Goal: Transaction & Acquisition: Obtain resource

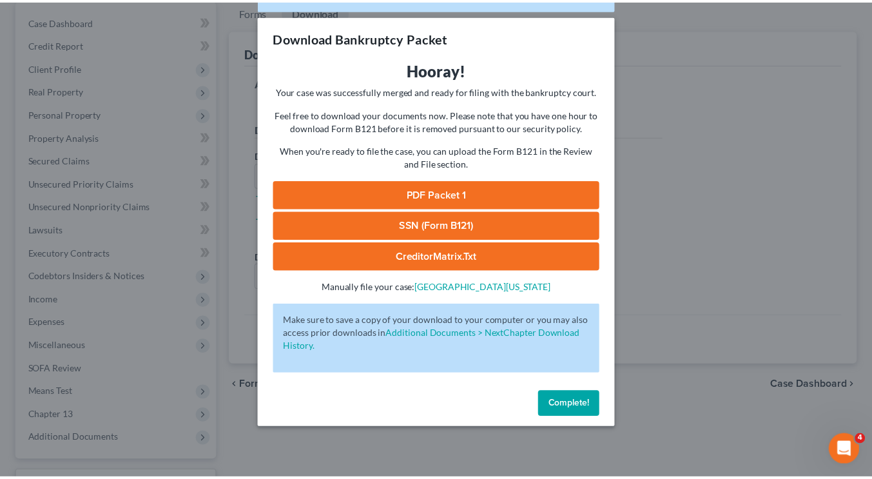
scroll to position [124, 0]
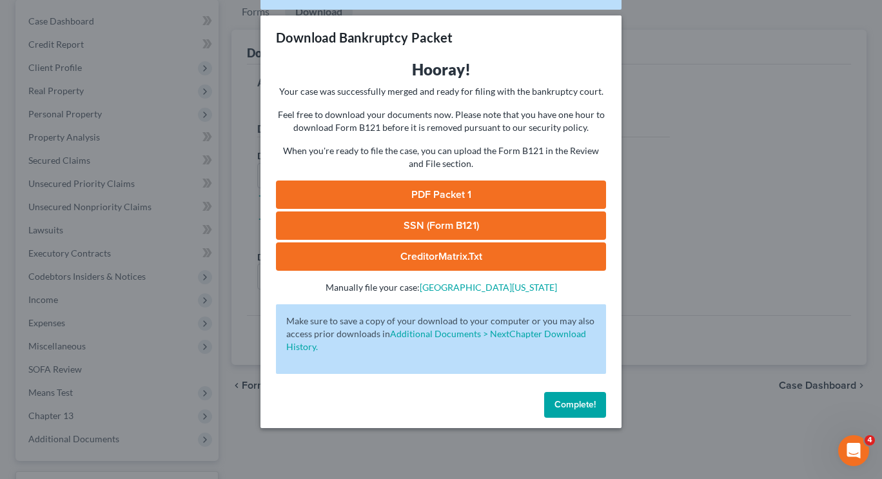
click at [575, 407] on span "Complete!" at bounding box center [575, 404] width 41 height 11
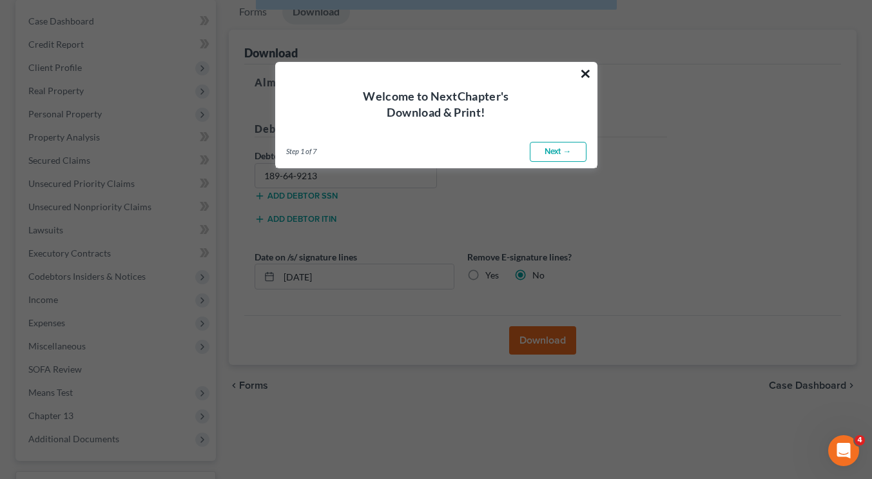
click at [581, 66] on button "×" at bounding box center [586, 73] width 12 height 21
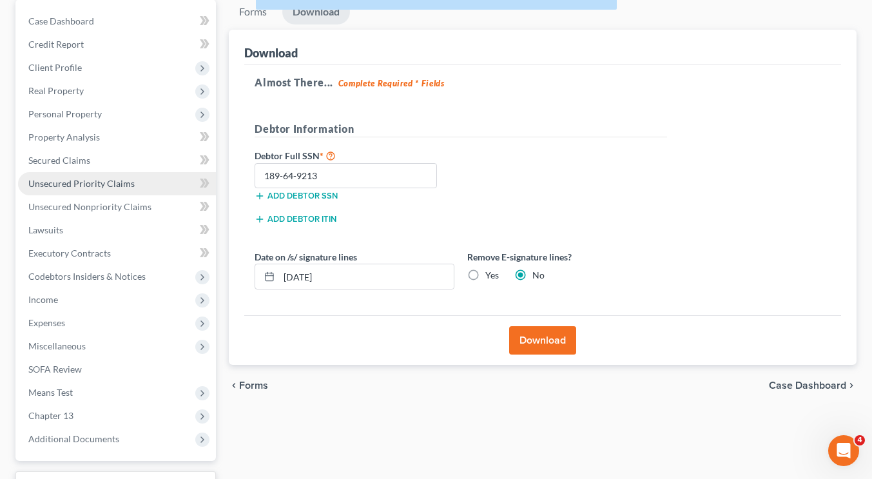
scroll to position [0, 0]
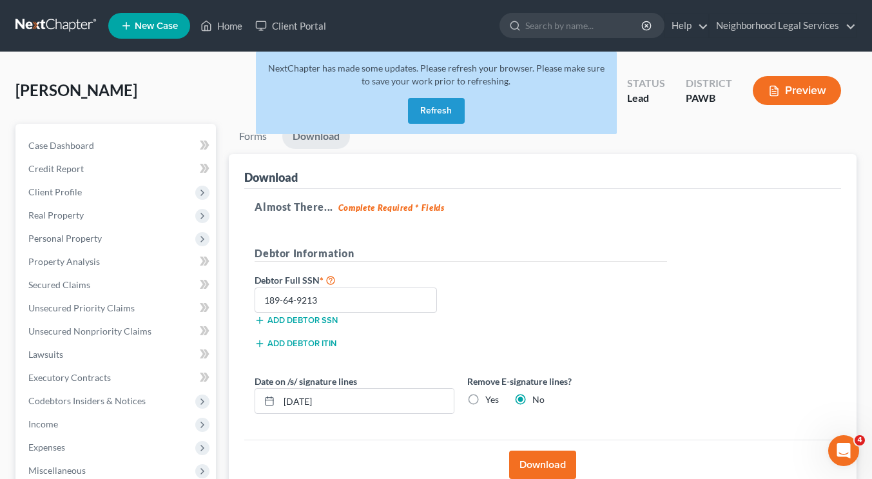
click at [448, 105] on button "Refresh" at bounding box center [436, 111] width 57 height 26
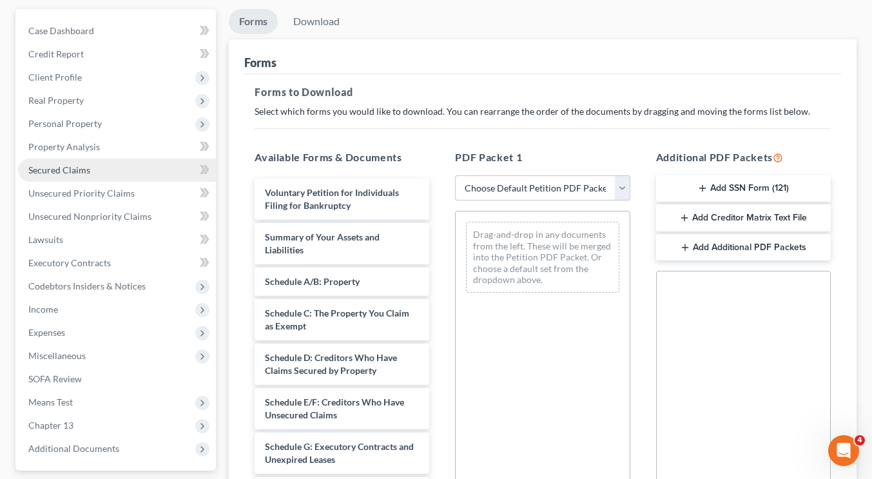
scroll to position [114, 0]
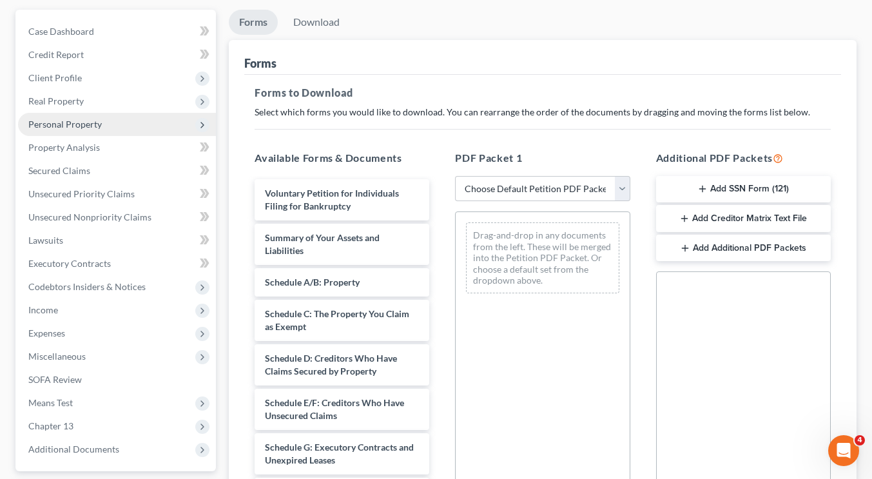
click at [86, 130] on span "Personal Property" at bounding box center [117, 124] width 198 height 23
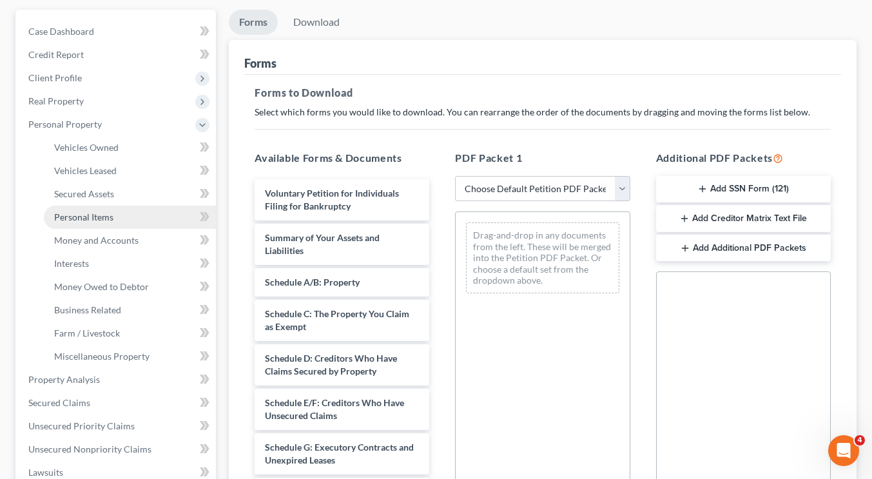
click at [84, 219] on span "Personal Items" at bounding box center [83, 217] width 59 height 11
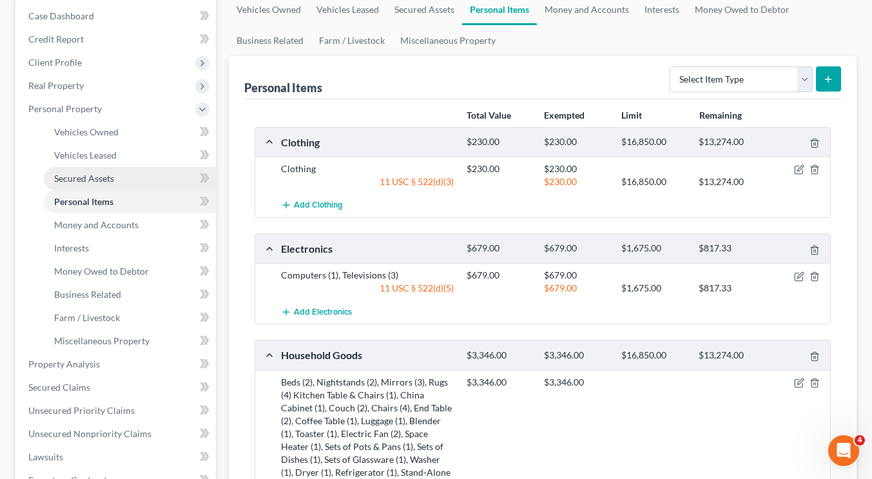
scroll to position [130, 0]
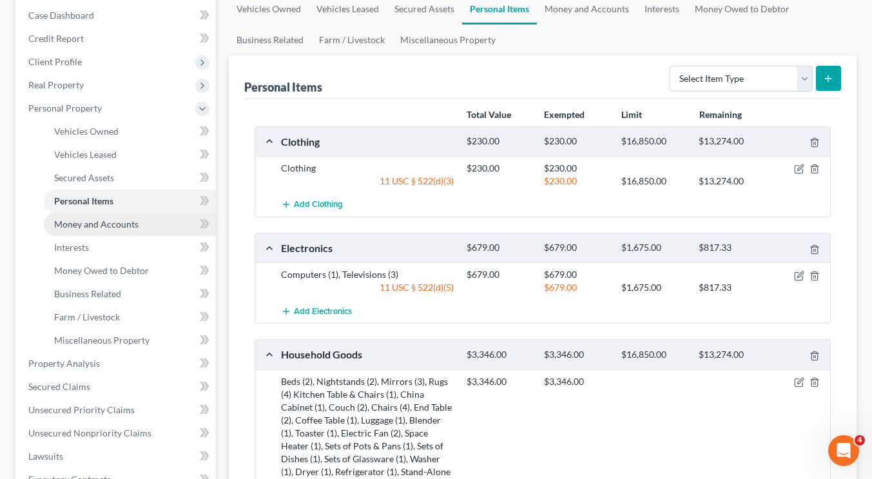
click at [90, 230] on link "Money and Accounts" at bounding box center [130, 224] width 172 height 23
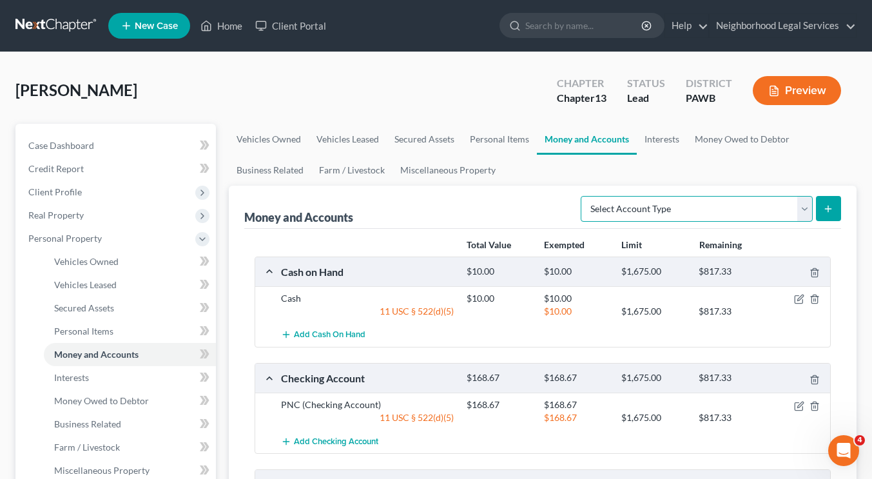
click at [674, 196] on select "Select Account Type Brokerage Cash on Hand Certificates of Deposit Checking Acc…" at bounding box center [697, 209] width 232 height 26
select select "cash_on_hand"
click at [584, 196] on select "Select Account Type Brokerage Cash on Hand Certificates of Deposit Checking Acc…" at bounding box center [697, 209] width 232 height 26
click at [834, 212] on button "submit" at bounding box center [828, 208] width 25 height 25
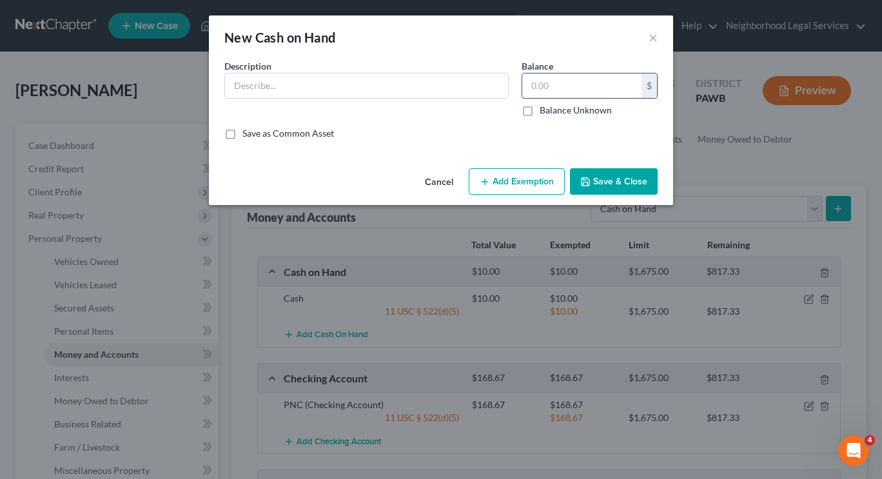
click at [582, 90] on input "text" at bounding box center [581, 86] width 119 height 25
type input "7,065"
click at [455, 82] on input "text" at bounding box center [366, 86] width 283 height 25
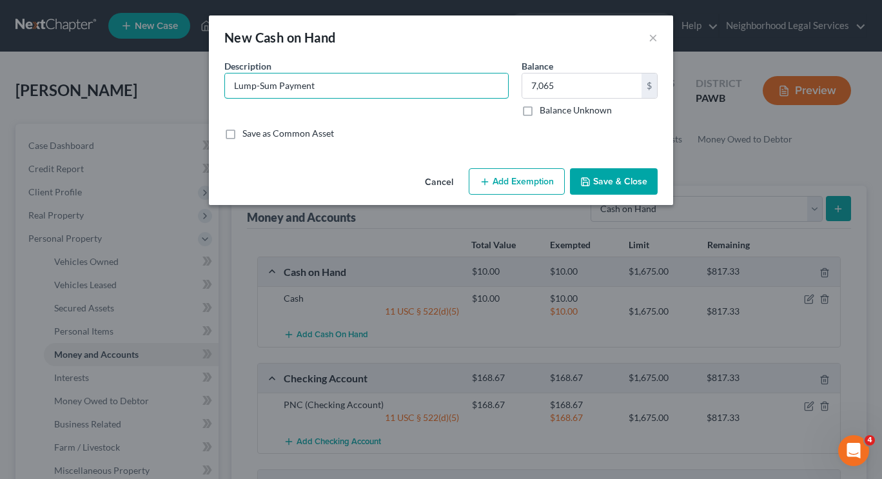
type input "Lump-Sum Payment"
click at [517, 179] on button "Add Exemption" at bounding box center [517, 181] width 96 height 27
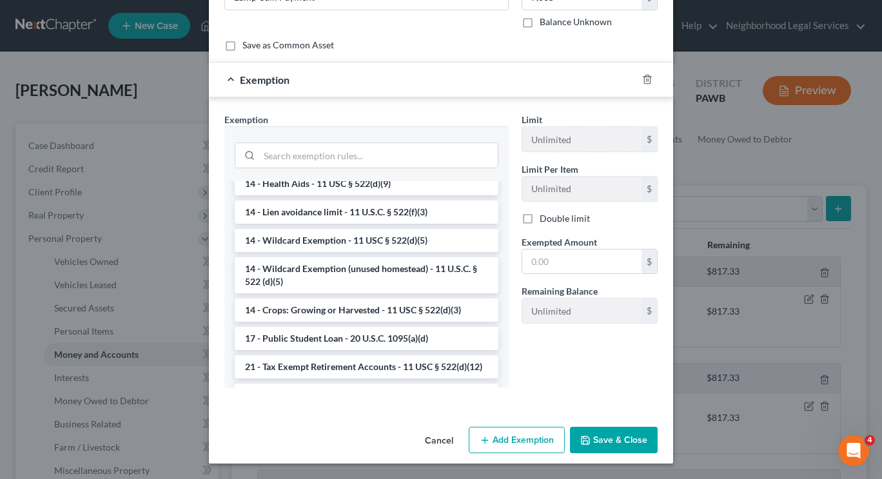
scroll to position [209, 0]
click at [310, 243] on li "14 - Wildcard Exemption - 11 USC § 522(d)(5)" at bounding box center [367, 239] width 264 height 23
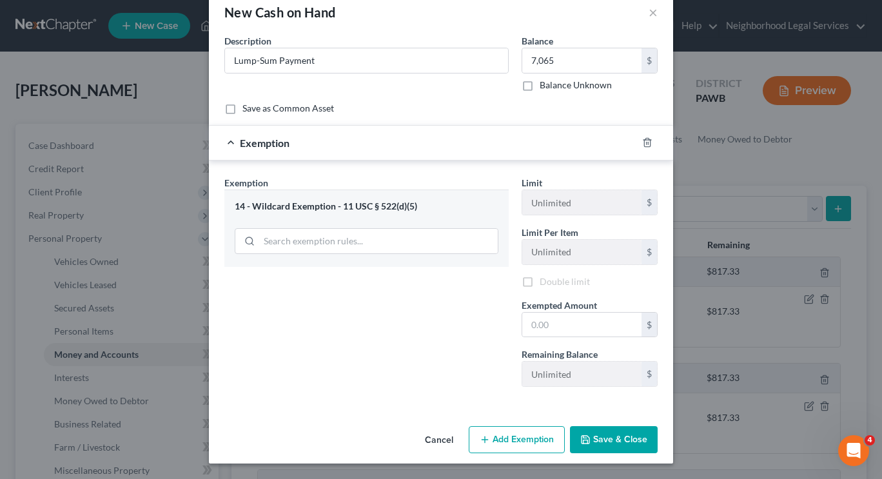
scroll to position [25, 0]
click at [589, 326] on input "text" at bounding box center [581, 325] width 119 height 25
type input "817.33"
click at [536, 445] on button "Add Exemption" at bounding box center [517, 439] width 96 height 27
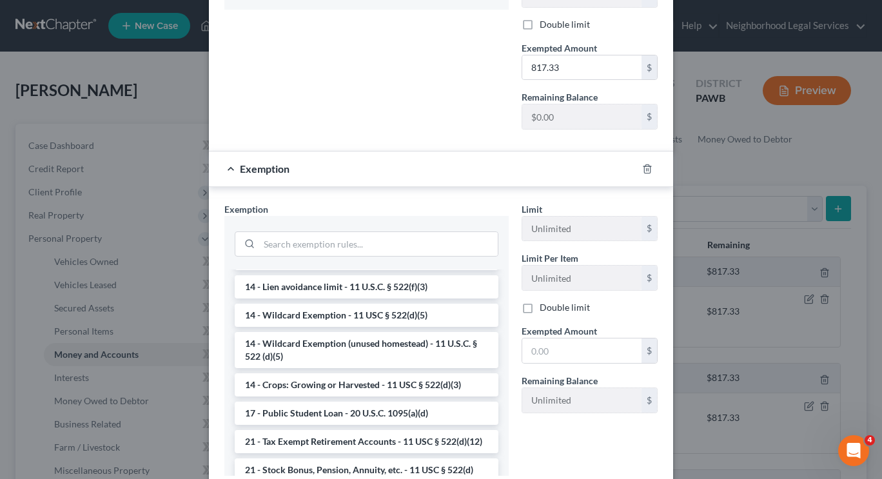
scroll to position [222, 0]
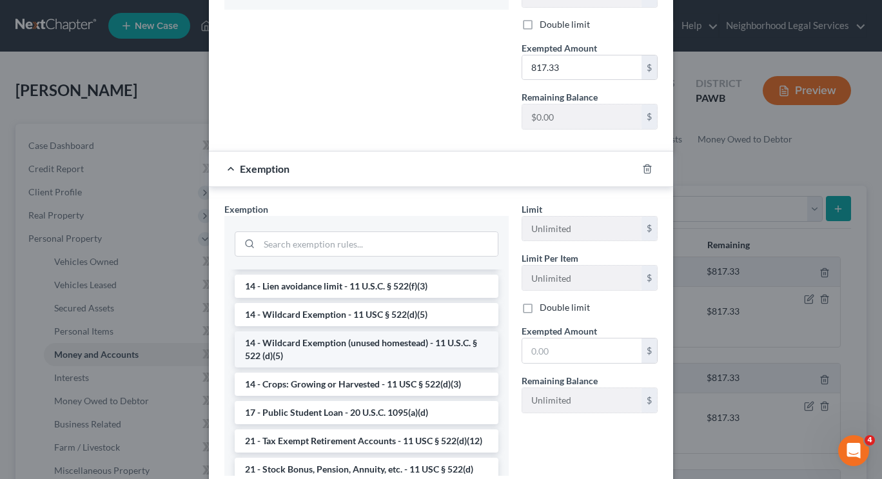
click at [360, 346] on li "14 - Wildcard Exemption (unused homestead) - 11 U.S.C. § 522 (d)(5)" at bounding box center [367, 349] width 264 height 36
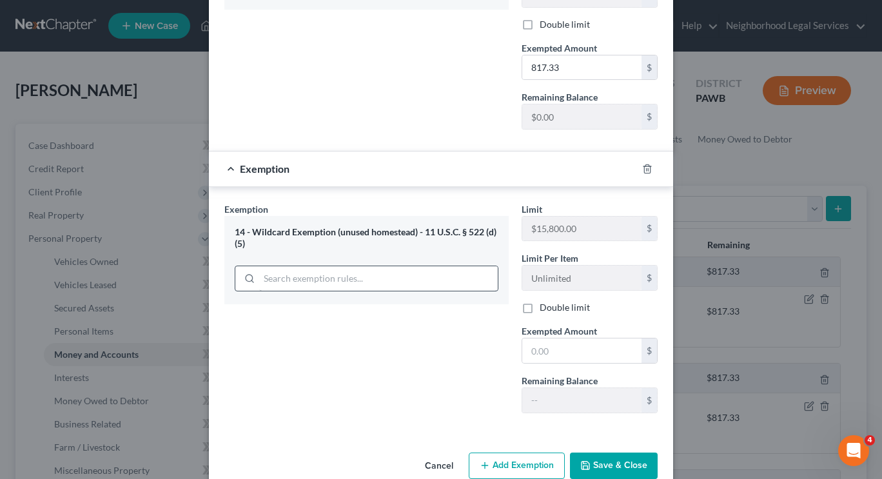
scroll to position [308, 0]
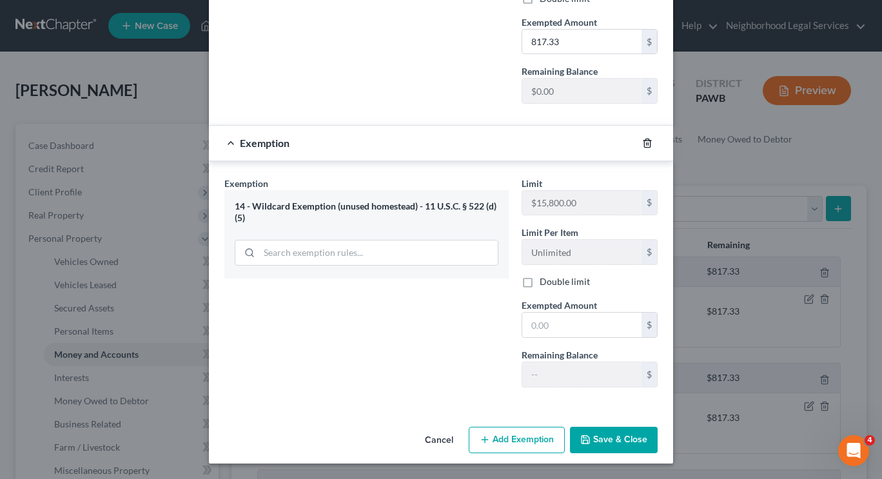
click at [642, 141] on icon "button" at bounding box center [647, 143] width 10 height 10
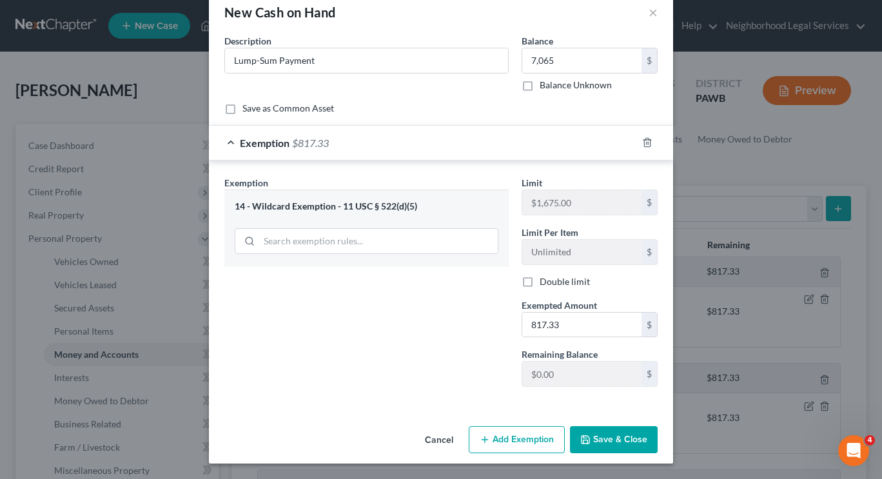
scroll to position [25, 0]
click at [504, 434] on button "Add Exemption" at bounding box center [517, 439] width 96 height 27
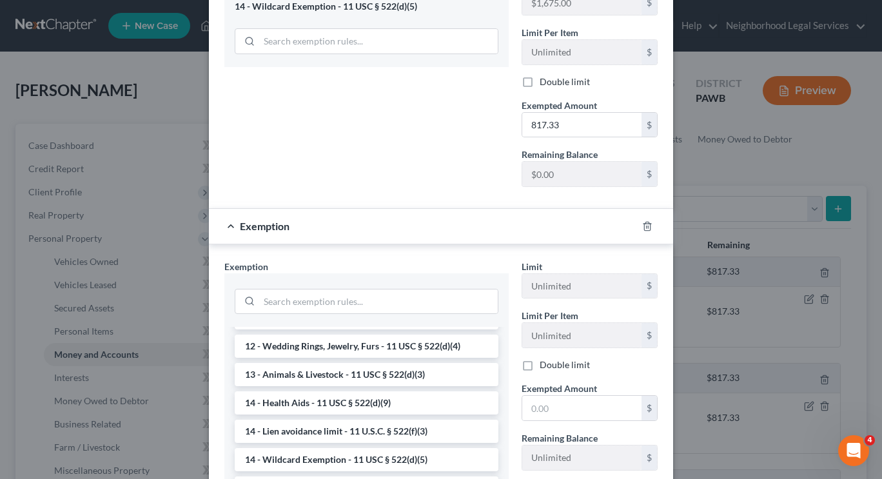
scroll to position [371, 0]
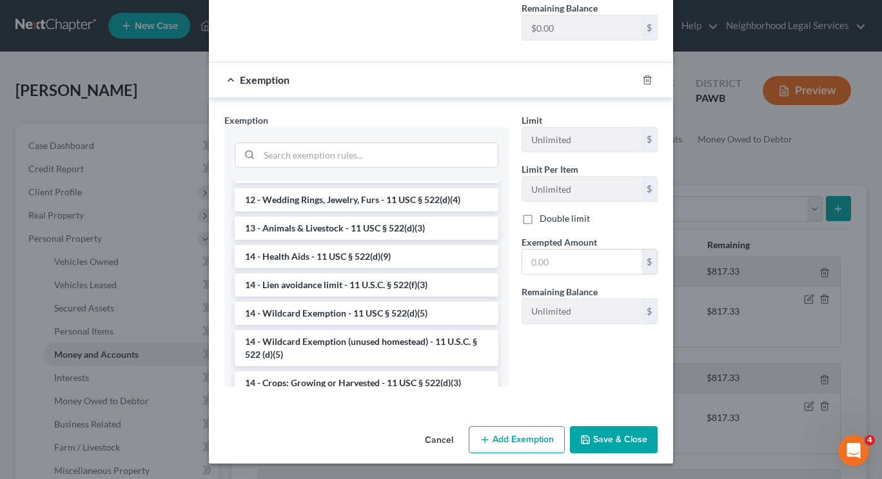
click at [604, 431] on button "Save & Close" at bounding box center [614, 439] width 88 height 27
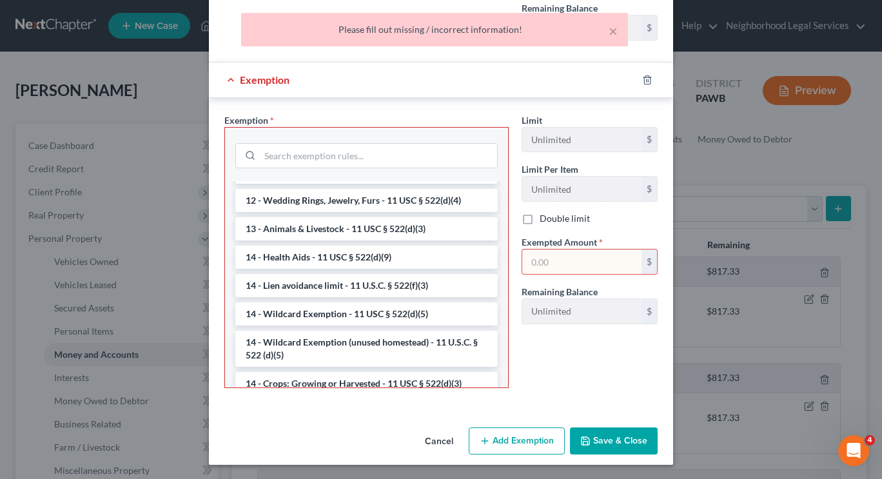
click at [637, 76] on div at bounding box center [655, 80] width 36 height 21
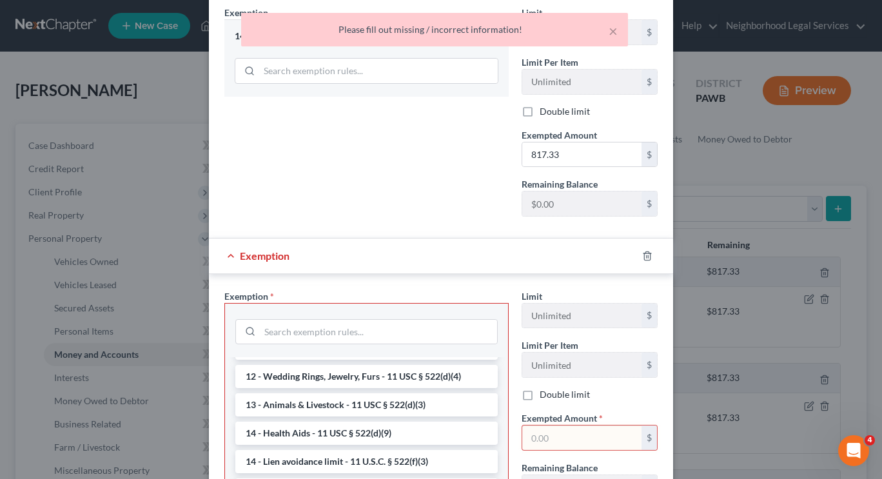
scroll to position [194, 0]
click at [642, 256] on icon "button" at bounding box center [647, 257] width 10 height 10
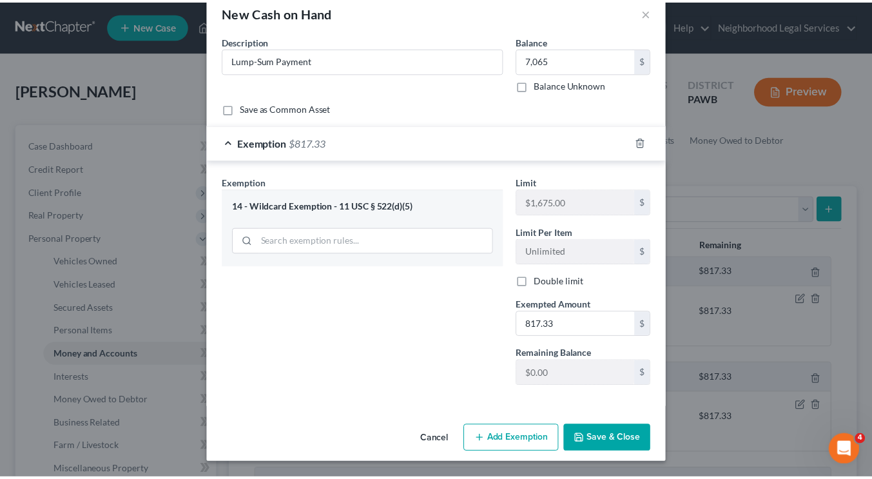
scroll to position [25, 0]
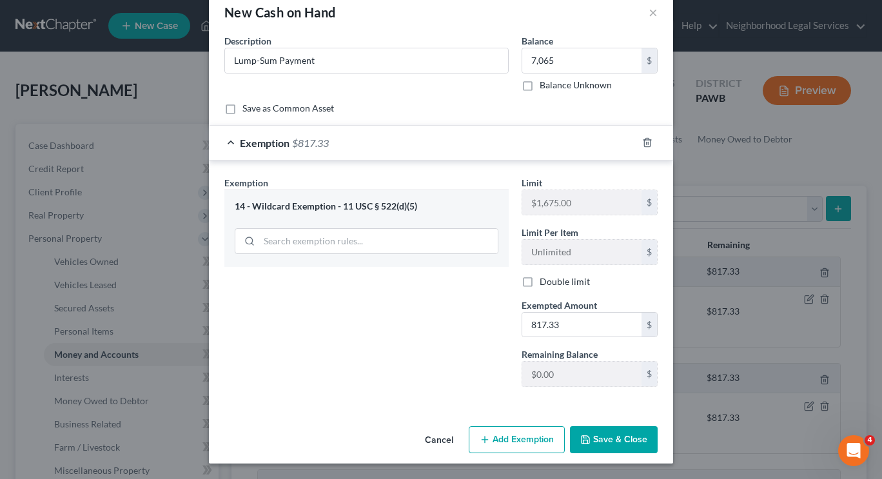
click at [611, 441] on button "Save & Close" at bounding box center [614, 439] width 88 height 27
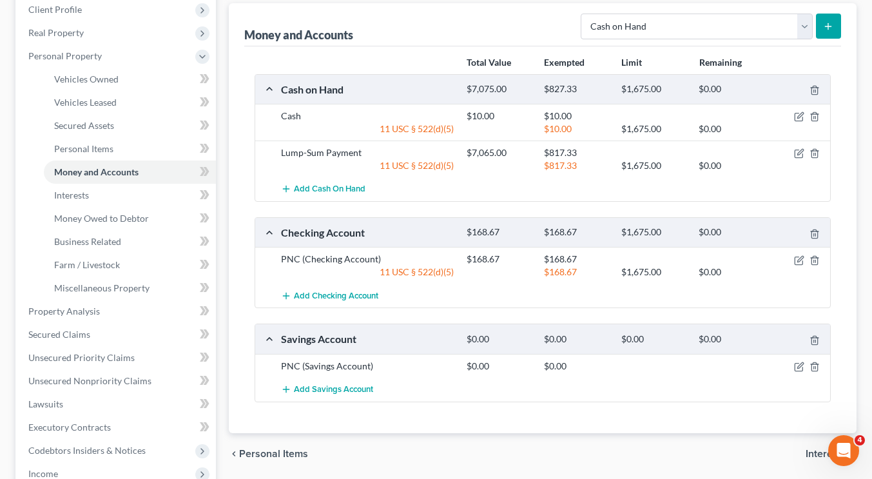
scroll to position [183, 0]
click at [661, 168] on div "$1,675.00" at bounding box center [653, 165] width 77 height 13
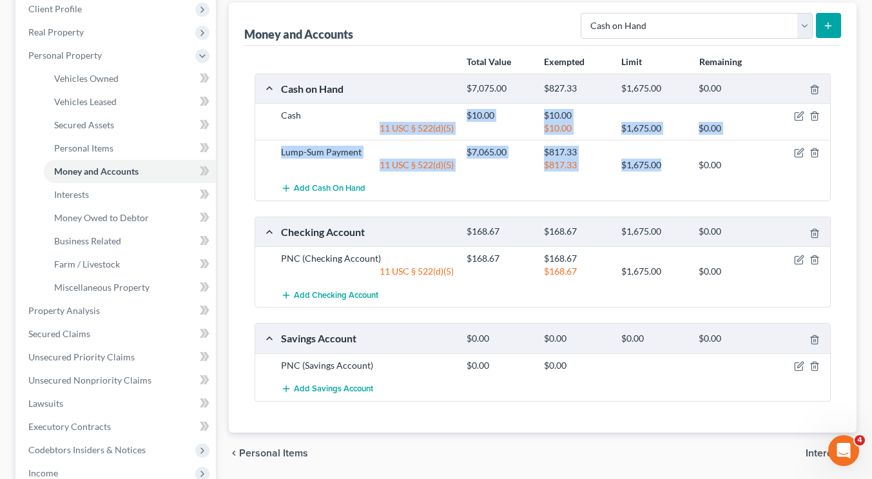
drag, startPoint x: 666, startPoint y: 168, endPoint x: 464, endPoint y: 108, distance: 210.6
click at [464, 108] on div "Cash $10.00 $10.00 11 USC § 522(d)(5) $10.00 $1,675.00 $0.00 Lump-Sum Payment $…" at bounding box center [542, 151] width 575 height 97
click at [464, 109] on div "$10.00" at bounding box center [498, 115] width 77 height 13
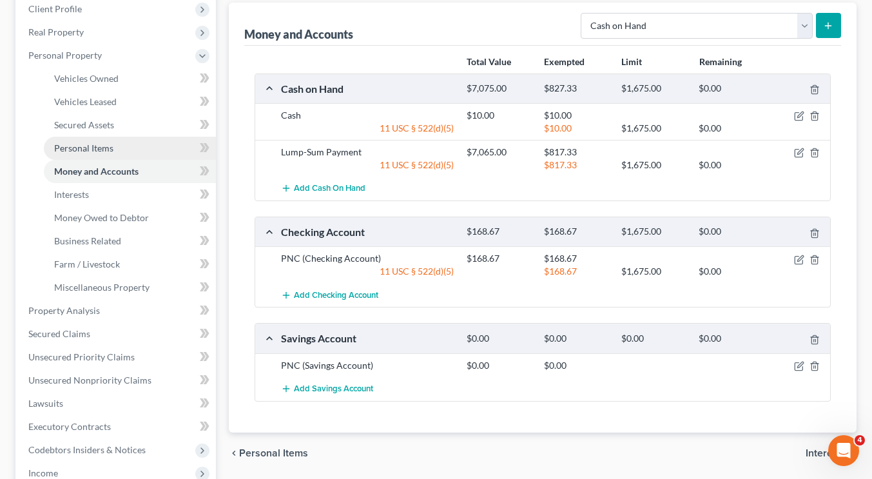
click at [100, 150] on span "Personal Items" at bounding box center [83, 148] width 59 height 11
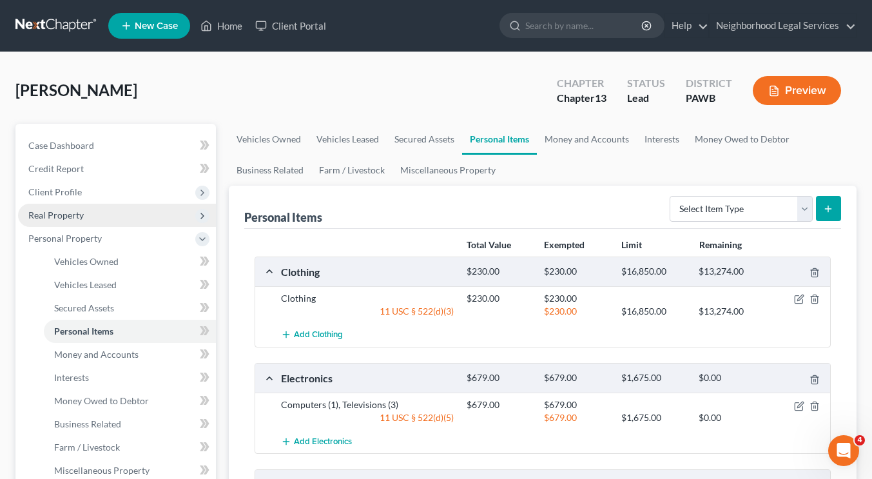
click at [87, 222] on span "Real Property" at bounding box center [117, 215] width 198 height 23
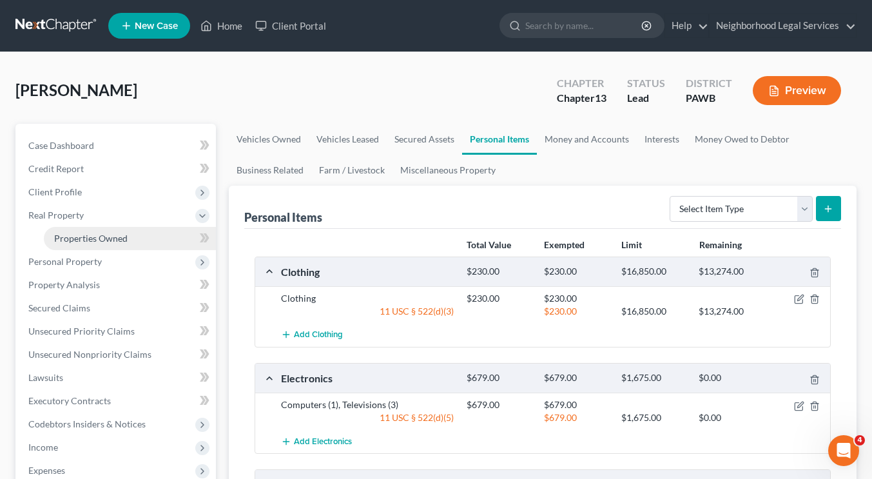
click at [86, 246] on link "Properties Owned" at bounding box center [130, 238] width 172 height 23
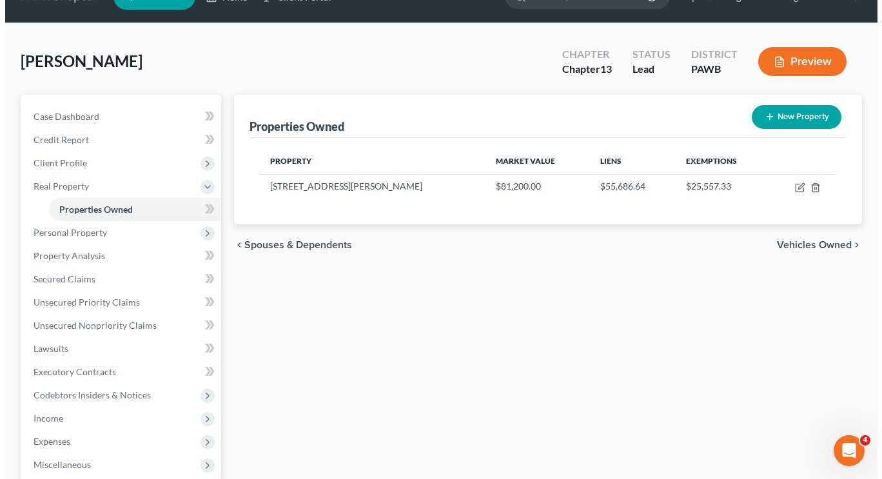
scroll to position [30, 0]
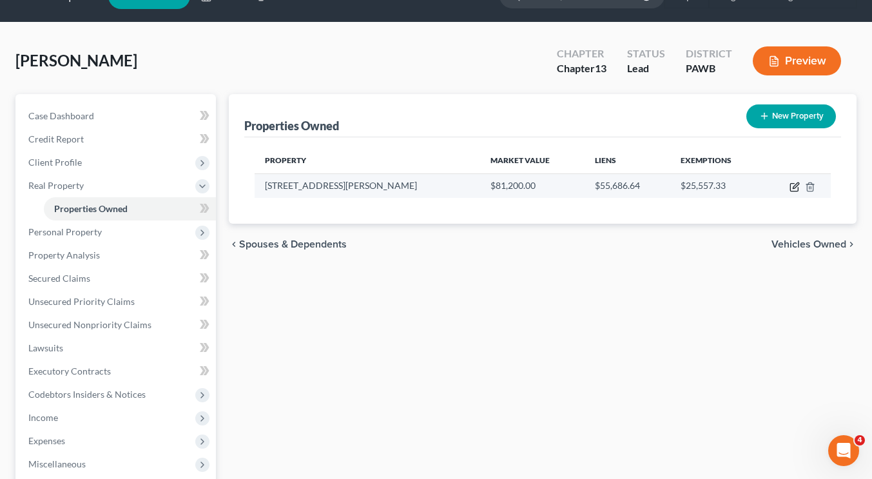
click at [798, 187] on icon "button" at bounding box center [795, 188] width 8 height 8
select select "39"
select select "0"
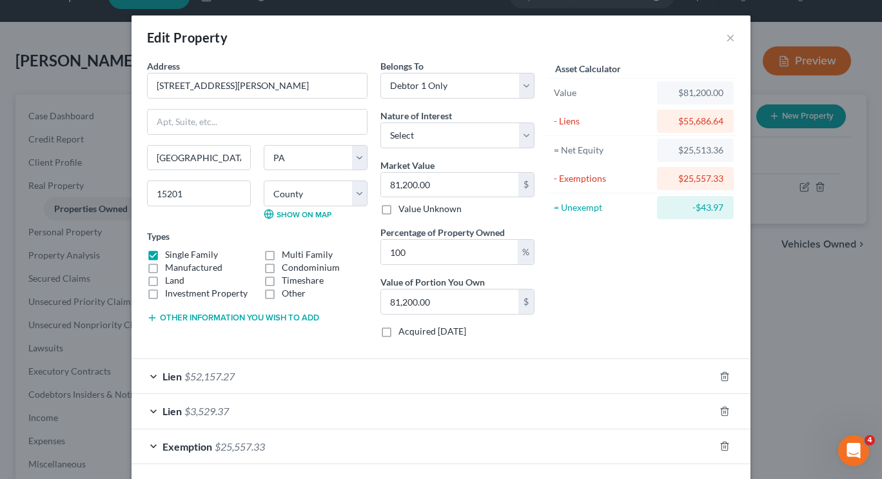
scroll to position [55, 0]
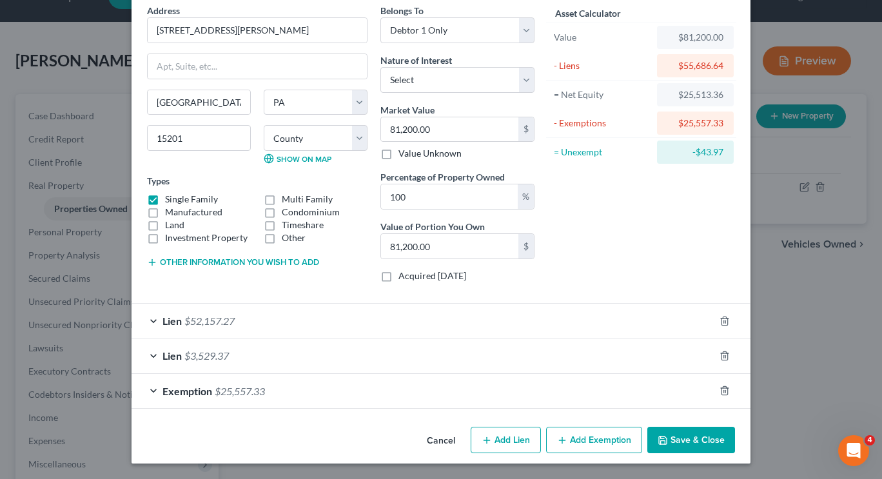
click at [209, 382] on div "Exemption $25,557.33" at bounding box center [423, 391] width 583 height 34
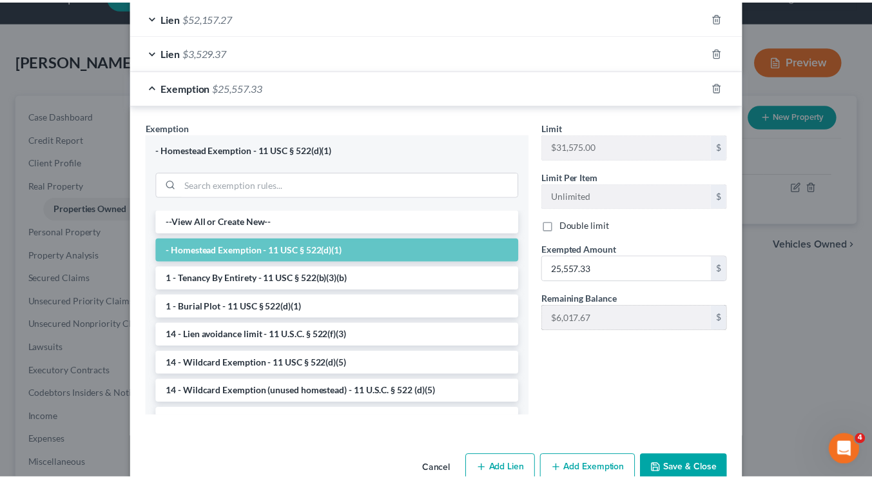
scroll to position [0, 0]
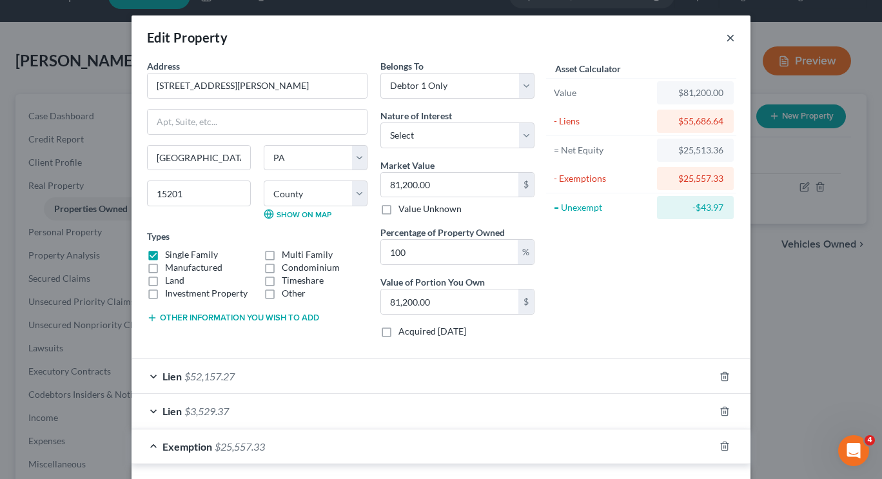
click at [726, 38] on button "×" at bounding box center [730, 37] width 9 height 15
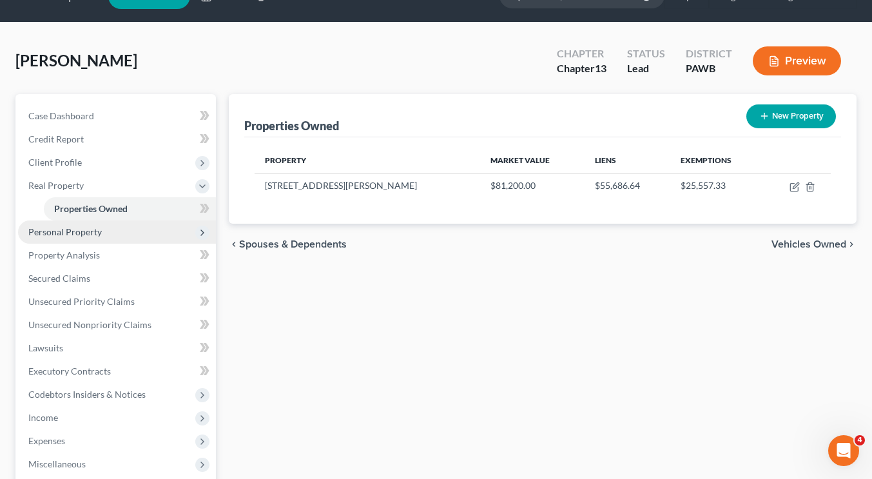
click at [95, 231] on span "Personal Property" at bounding box center [65, 231] width 74 height 11
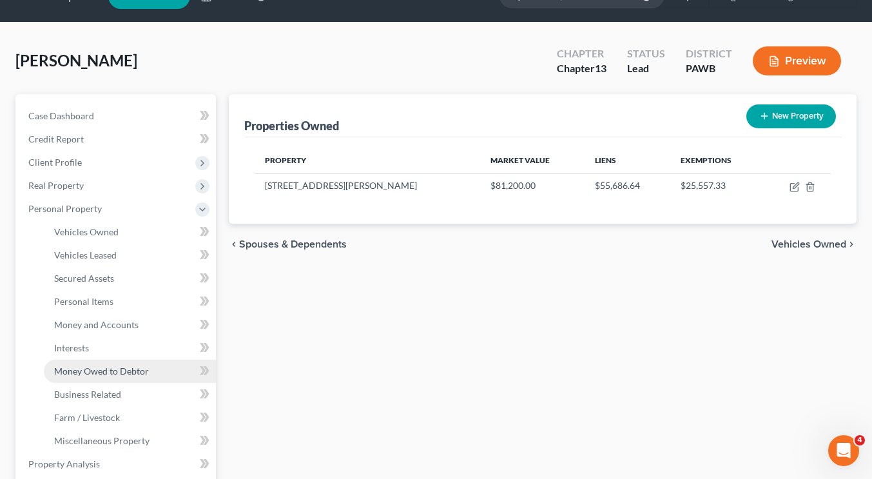
click at [97, 375] on span "Money Owed to Debtor" at bounding box center [101, 371] width 95 height 11
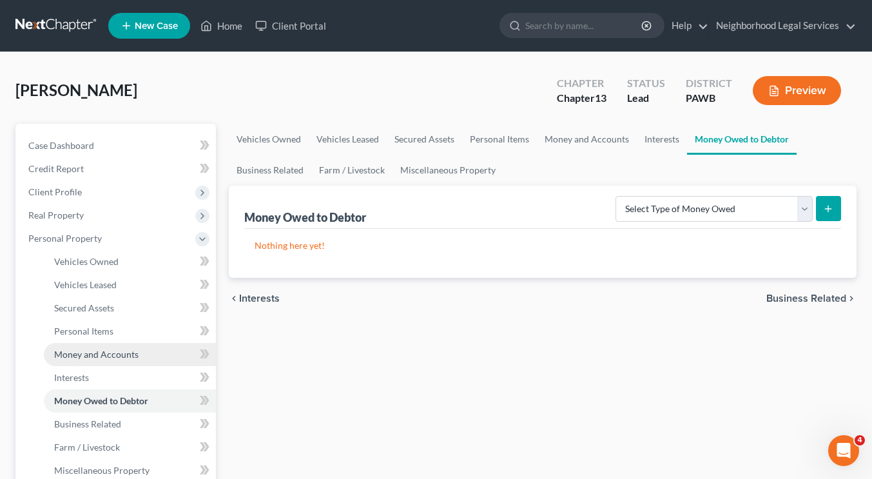
click at [113, 343] on link "Money and Accounts" at bounding box center [130, 354] width 172 height 23
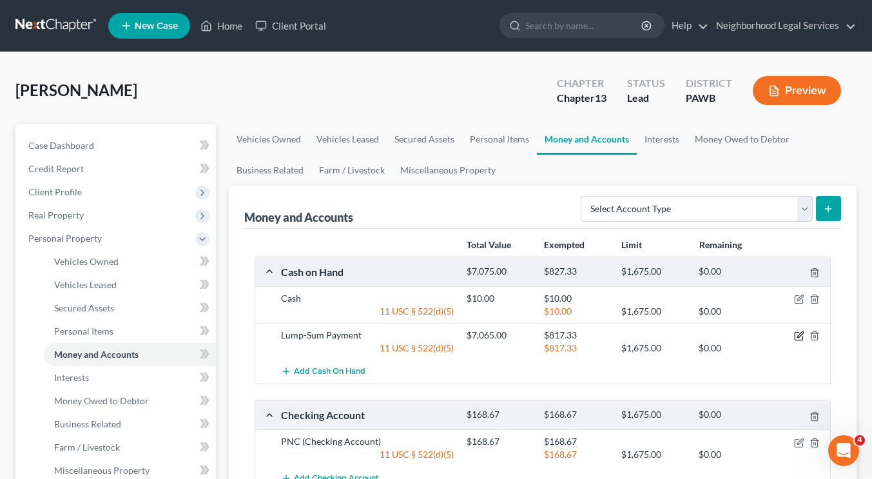
click at [797, 334] on icon "button" at bounding box center [799, 336] width 10 height 10
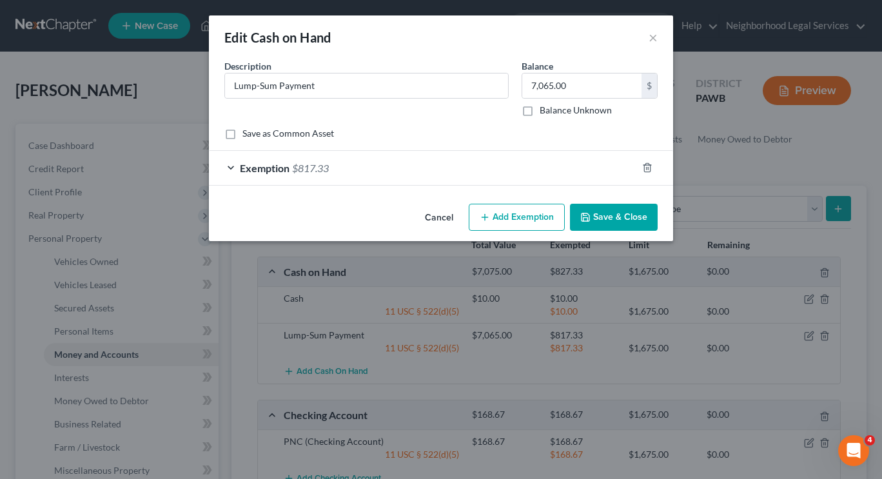
click at [520, 212] on button "Add Exemption" at bounding box center [517, 217] width 96 height 27
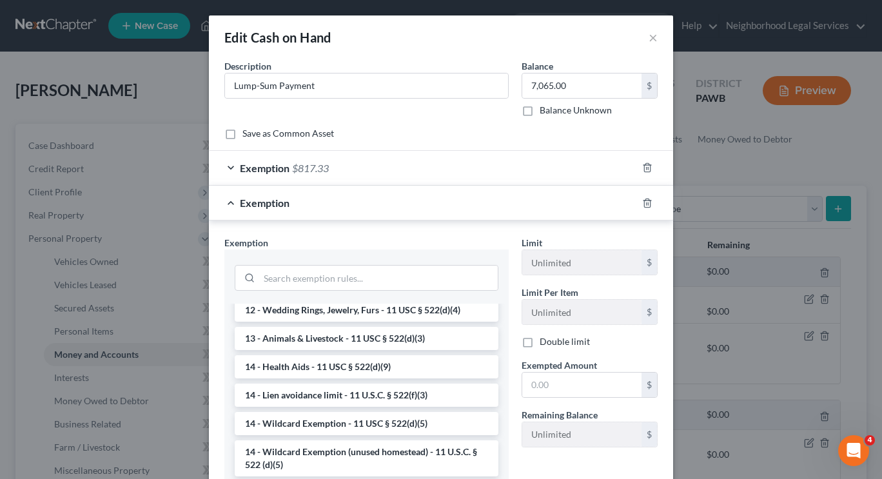
scroll to position [239, 0]
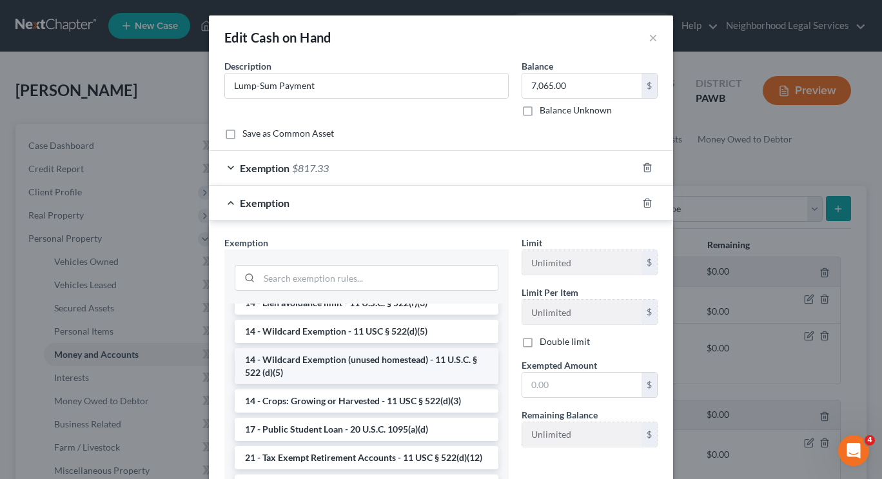
click at [368, 362] on li "14 - Wildcard Exemption (unused homestead) - 11 U.S.C. § 522 (d)(5)" at bounding box center [367, 366] width 264 height 36
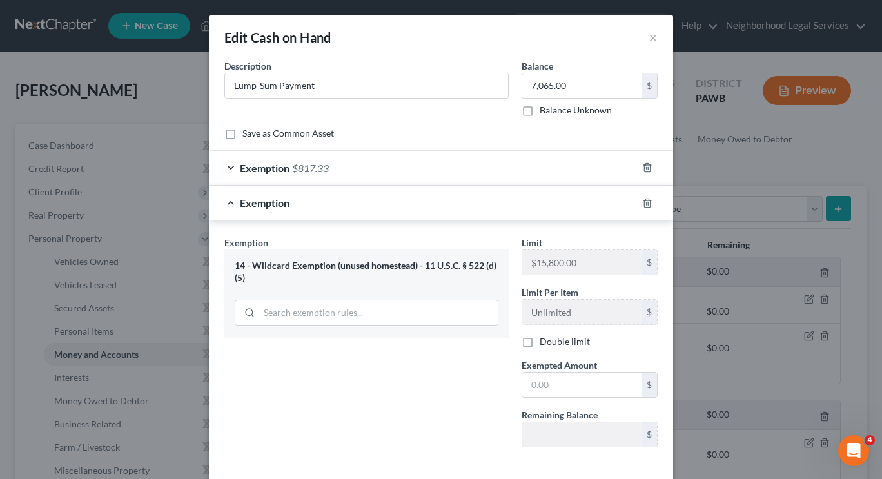
scroll to position [60, 0]
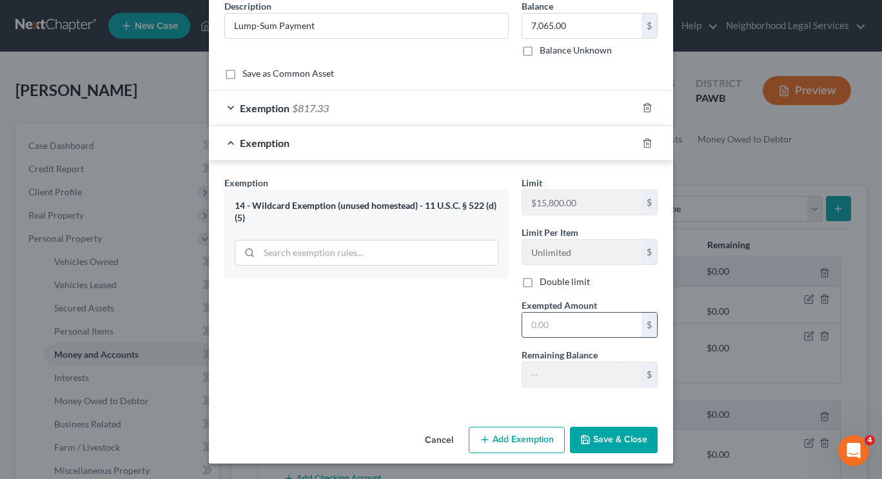
click at [553, 317] on input "text" at bounding box center [581, 325] width 119 height 25
click at [545, 324] on input "text" at bounding box center [581, 325] width 119 height 25
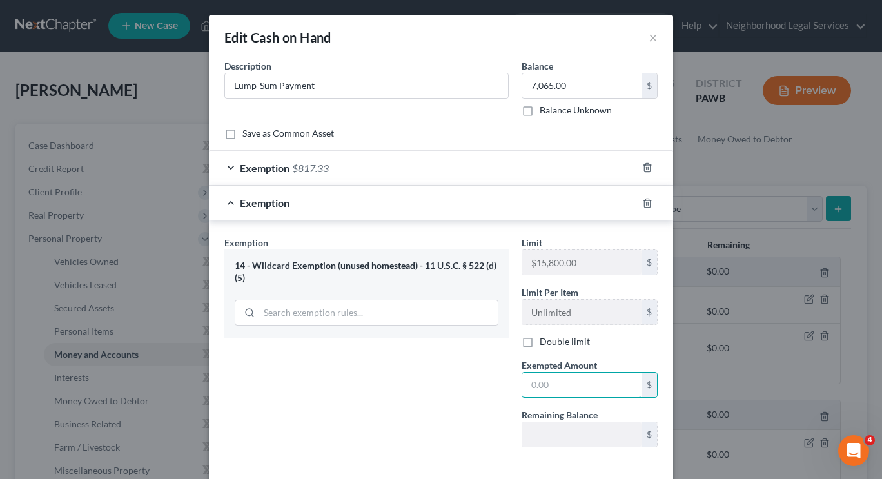
scroll to position [1, 0]
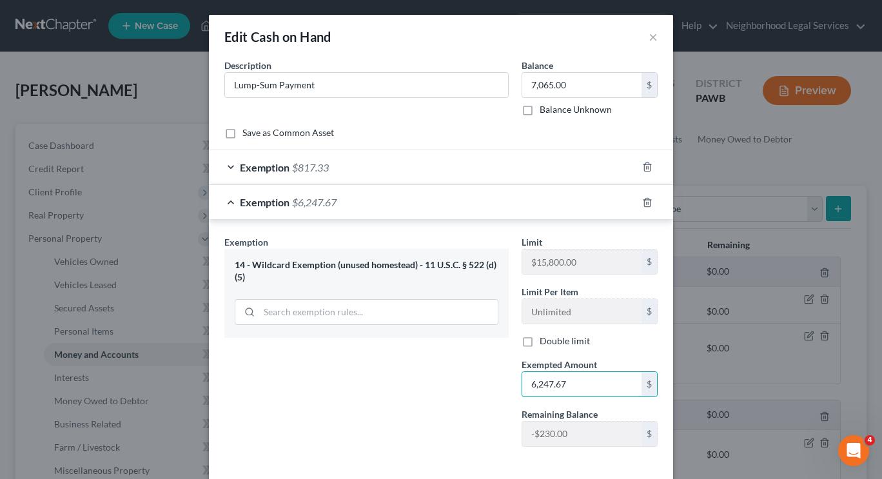
type input "6,247.67"
click at [375, 373] on div "Exemption Set must be selected for CA. Exemption * 14 - Wildcard Exemption (unu…" at bounding box center [366, 345] width 297 height 221
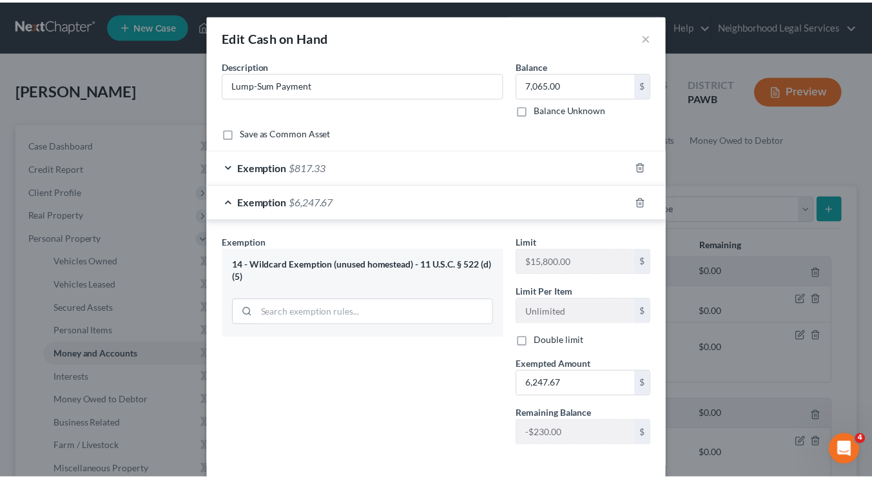
scroll to position [60, 0]
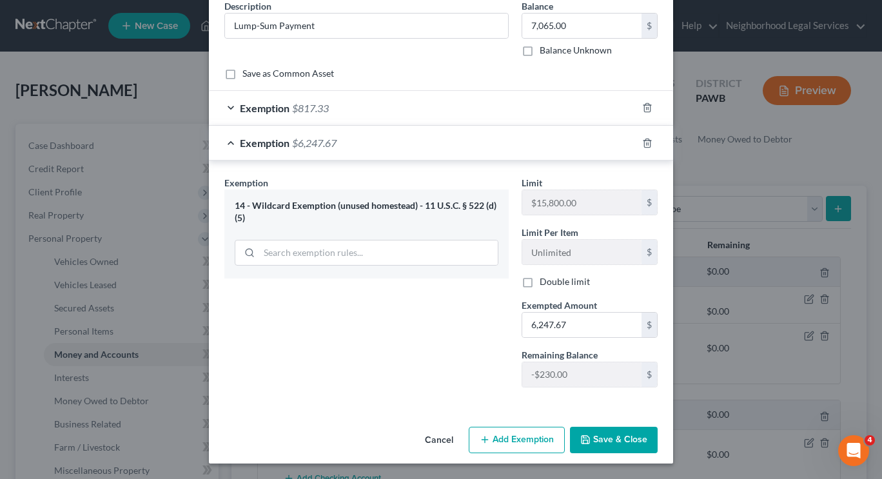
click at [606, 441] on button "Save & Close" at bounding box center [614, 440] width 88 height 27
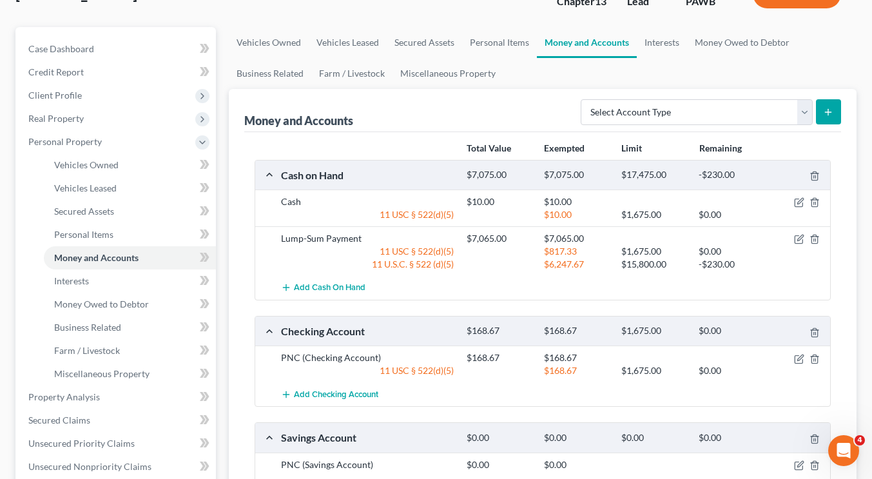
scroll to position [86, 0]
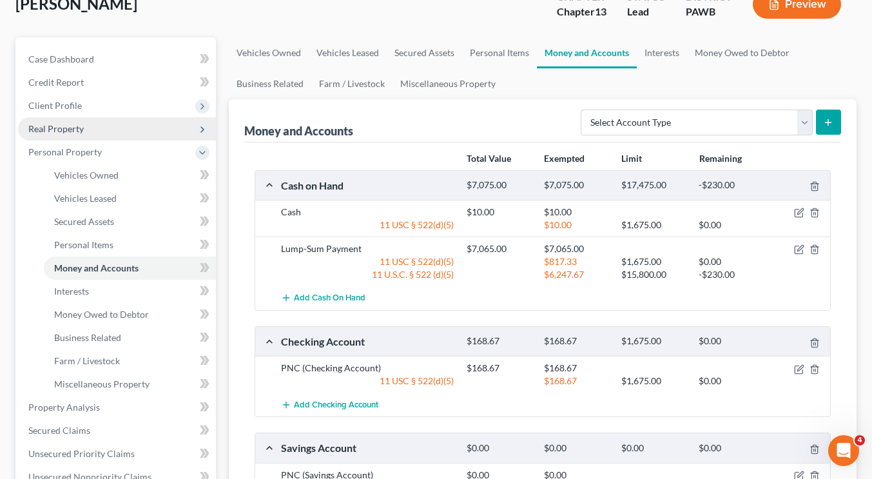
click at [93, 121] on span "Real Property" at bounding box center [117, 128] width 198 height 23
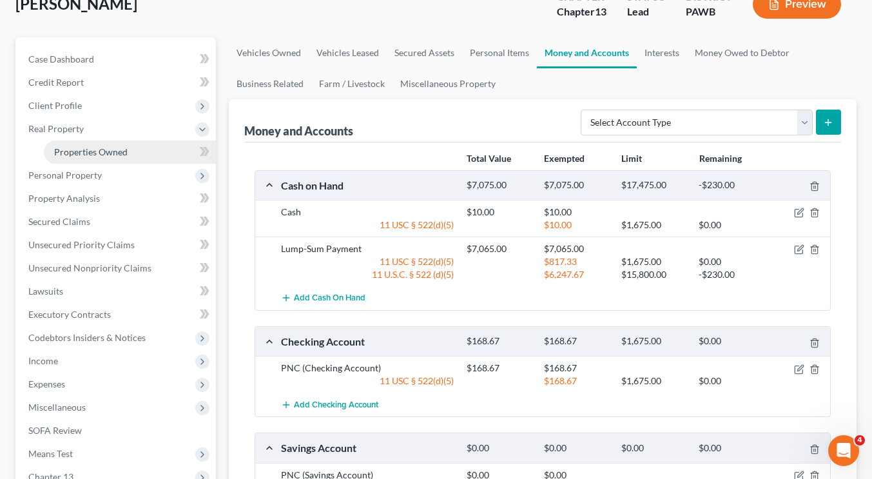
click at [85, 154] on span "Properties Owned" at bounding box center [91, 151] width 74 height 11
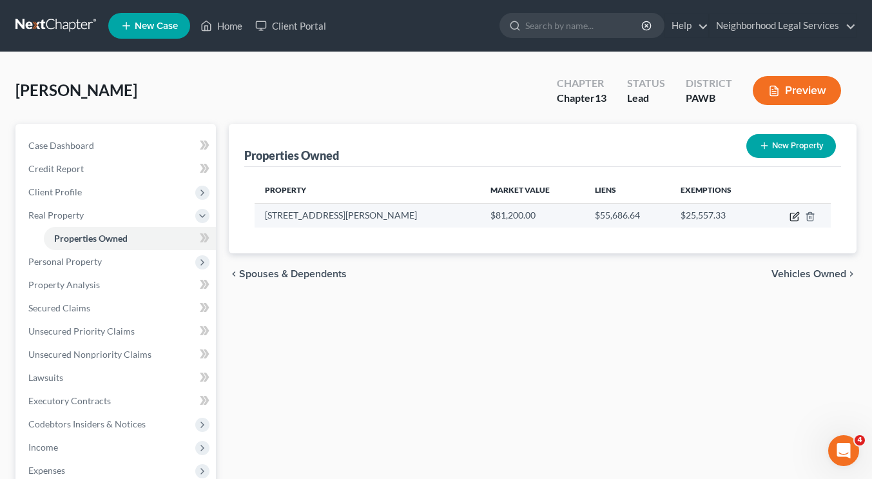
click at [798, 213] on icon "button" at bounding box center [796, 215] width 6 height 6
select select "39"
select select "1"
select select "0"
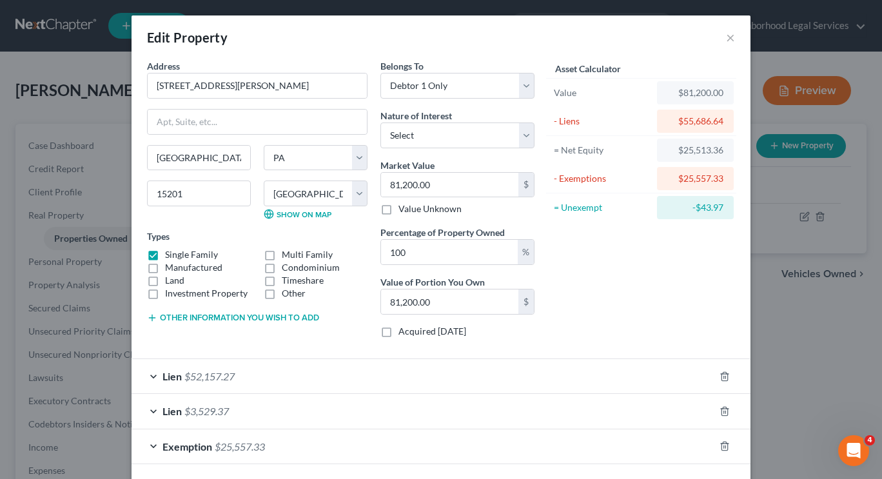
scroll to position [55, 0]
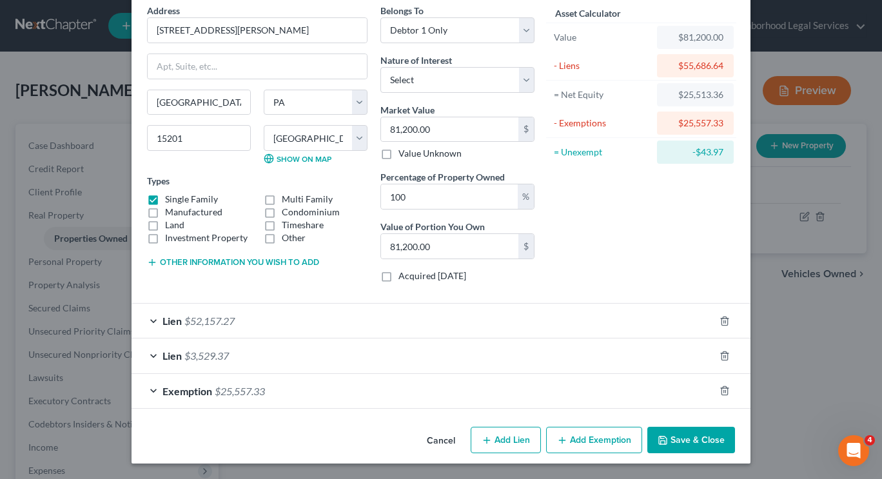
click at [487, 404] on div "Exemption $25,557.33" at bounding box center [423, 391] width 583 height 34
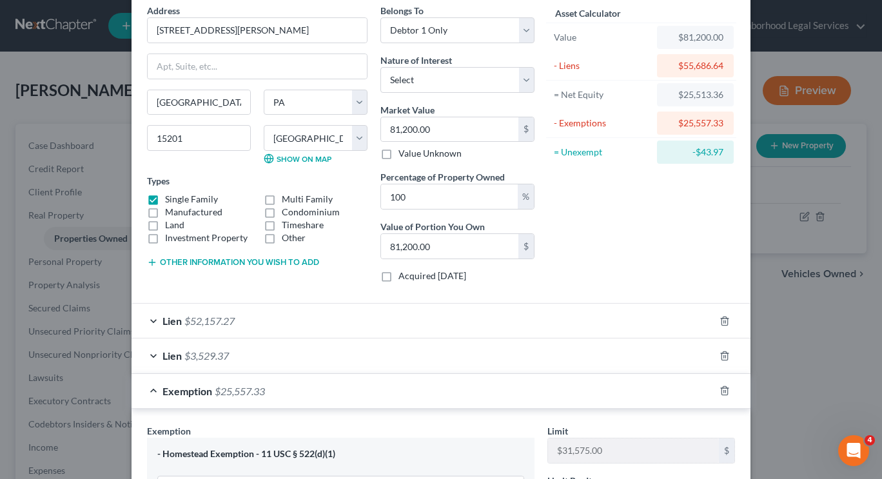
scroll to position [389, 0]
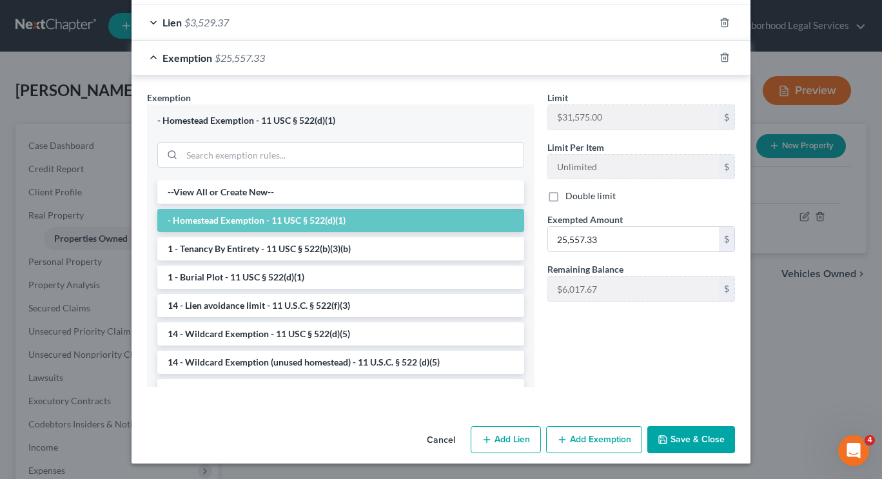
click at [660, 385] on div "Limit $31,575.00 $ Limit Per Item Unlimited $ Double limit Exempted Amount * 25…" at bounding box center [641, 244] width 201 height 306
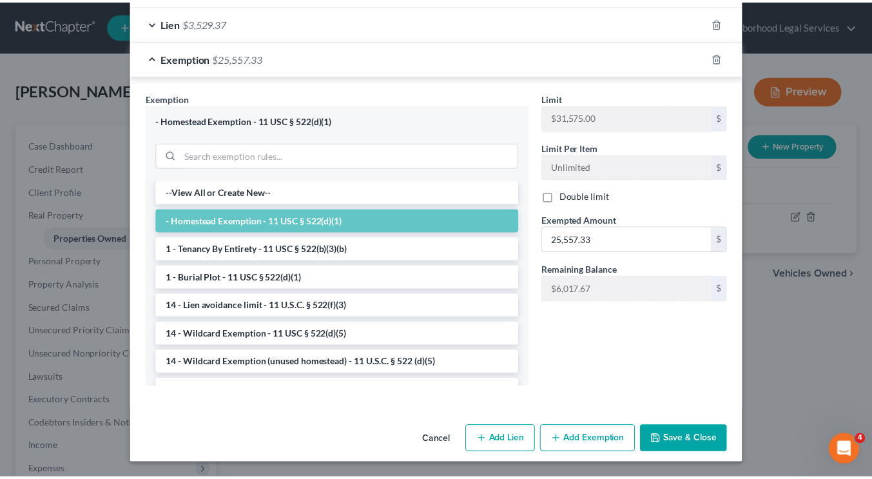
scroll to position [0, 0]
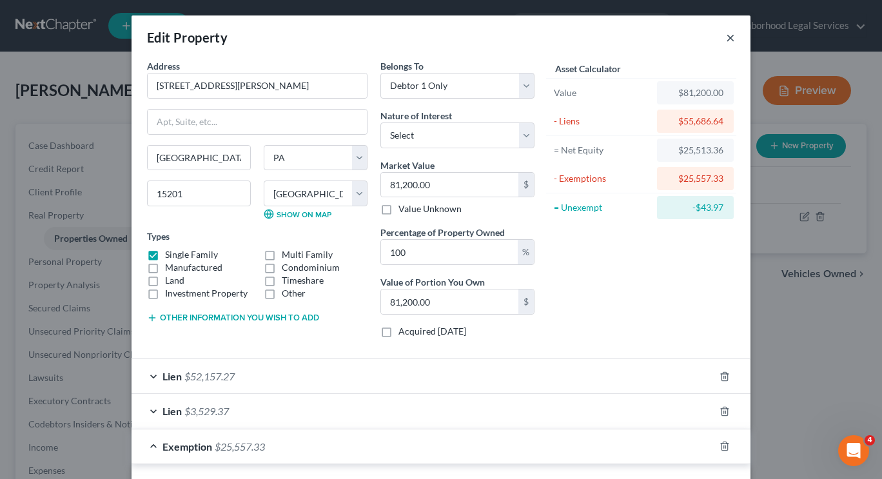
click at [726, 44] on button "×" at bounding box center [730, 37] width 9 height 15
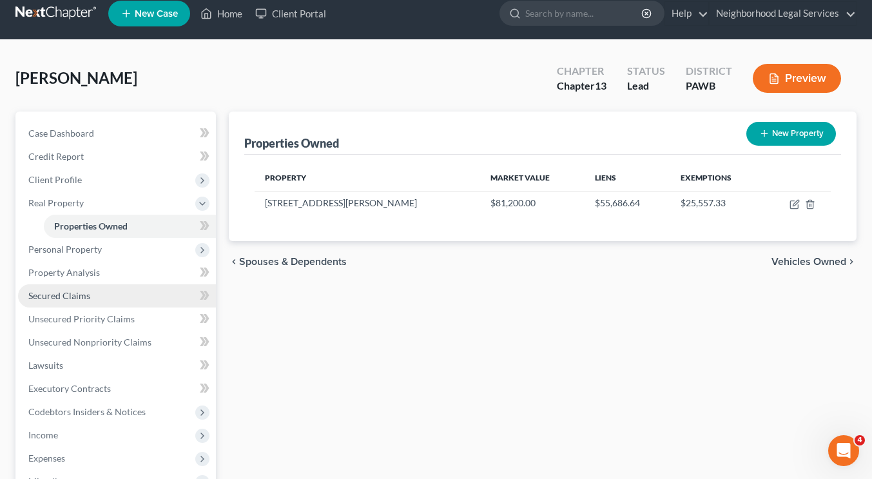
scroll to position [13, 0]
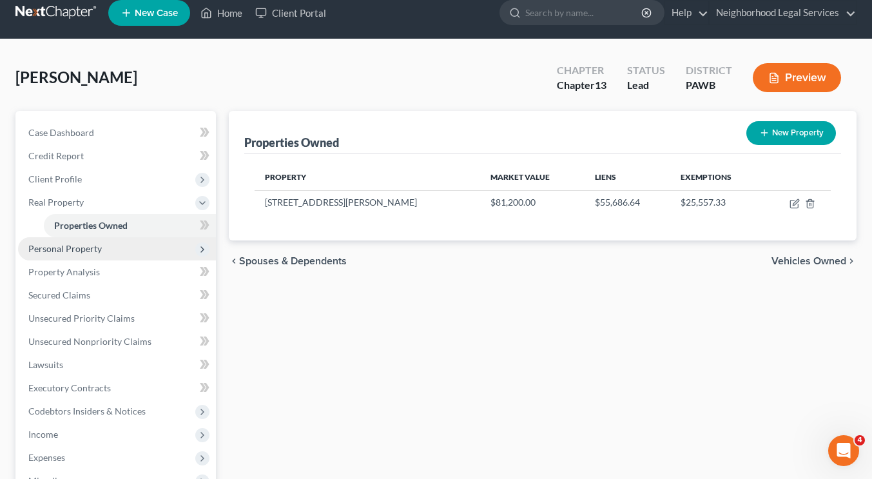
click at [127, 246] on span "Personal Property" at bounding box center [117, 248] width 198 height 23
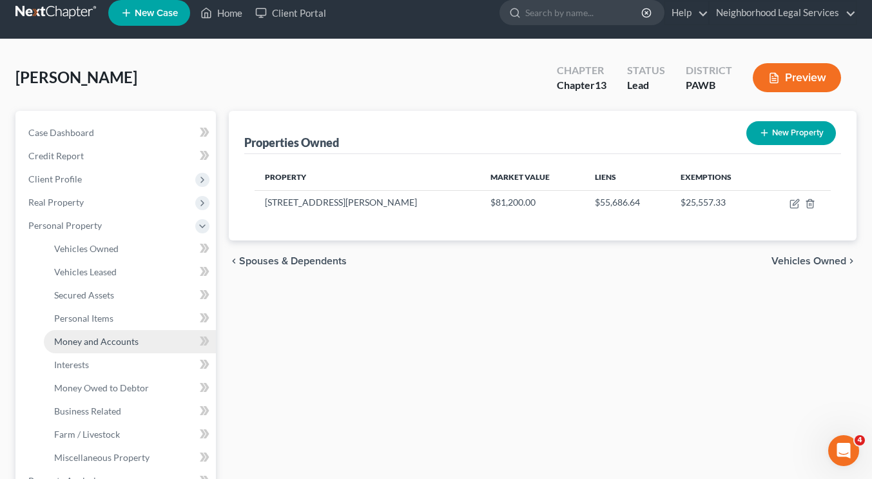
click at [117, 345] on span "Money and Accounts" at bounding box center [96, 341] width 84 height 11
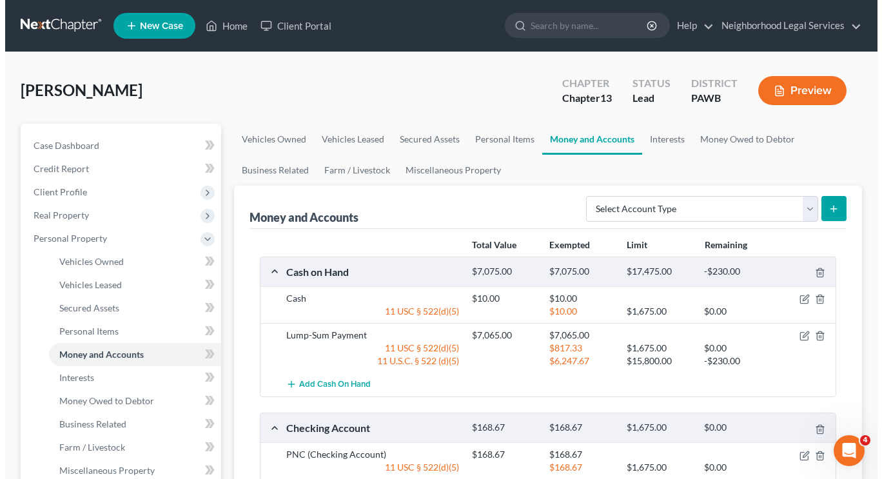
scroll to position [101, 0]
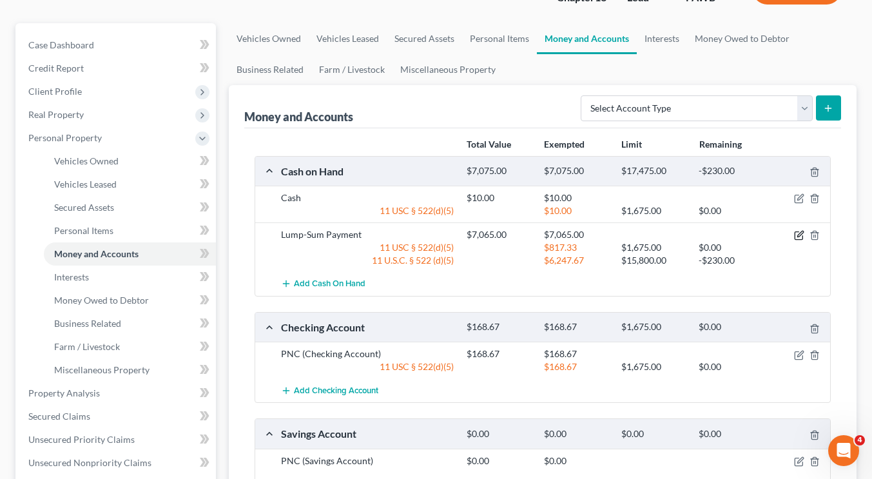
click at [800, 232] on icon "button" at bounding box center [799, 235] width 10 height 10
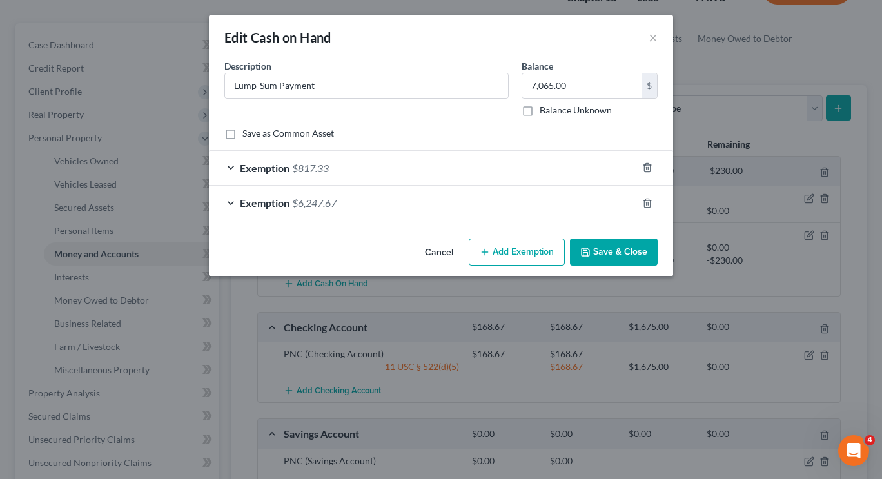
click at [494, 204] on div "Exemption $6,247.67" at bounding box center [423, 203] width 428 height 34
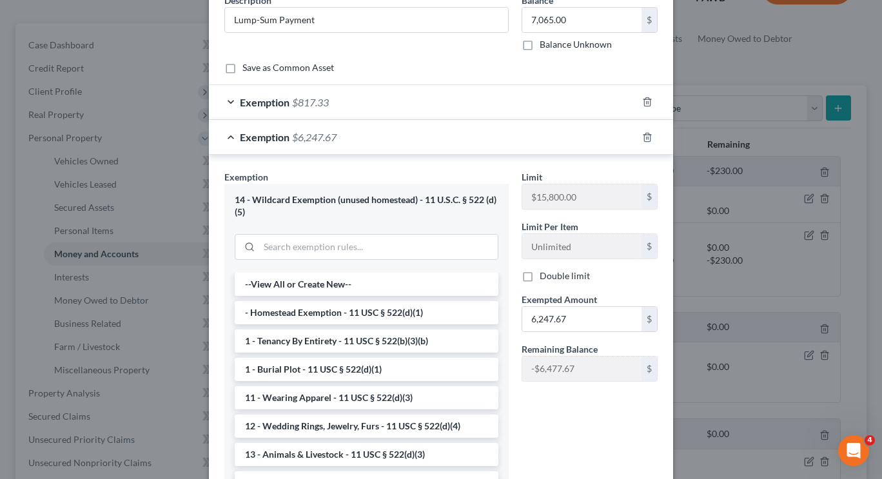
scroll to position [68, 0]
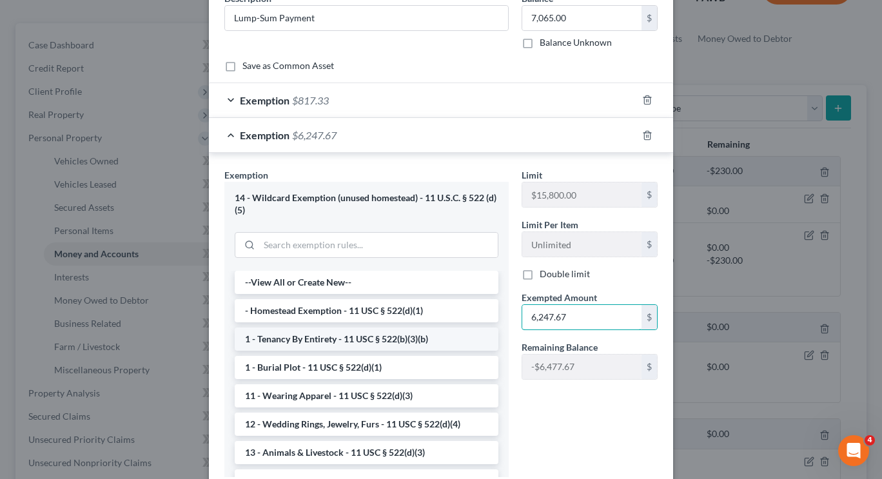
paste input "$6,01"
type input "6,017.67"
click at [545, 449] on div "Limit $15,800.00 $ Limit Per Item Unlimited $ Double limit Exempted Amount * 6,…" at bounding box center [589, 327] width 149 height 319
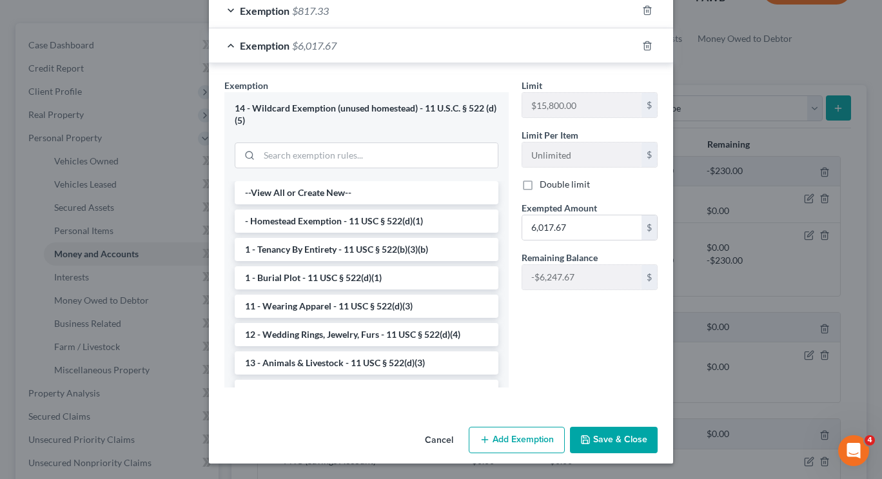
click at [600, 435] on button "Save & Close" at bounding box center [614, 440] width 88 height 27
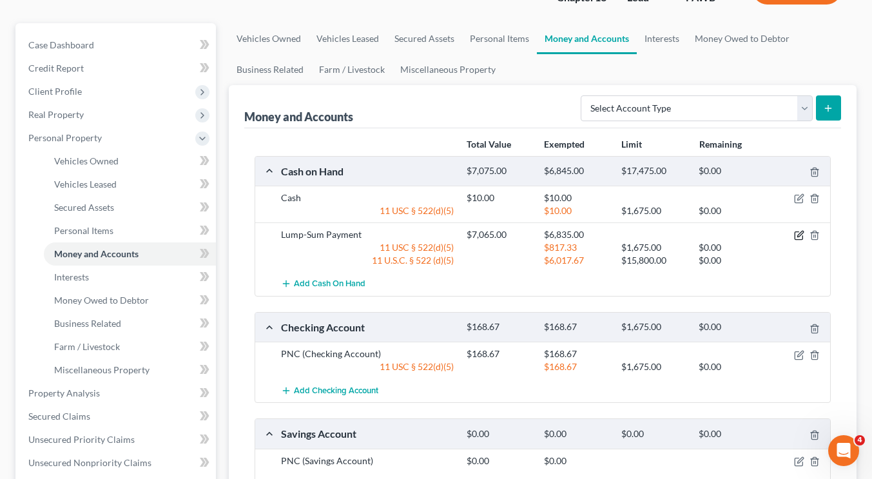
click at [800, 233] on icon "button" at bounding box center [801, 235] width 6 height 6
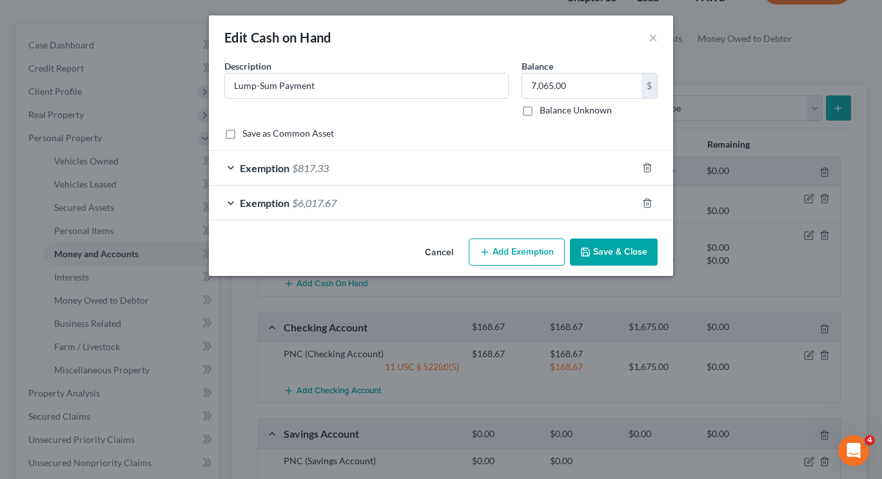
click at [520, 242] on button "Add Exemption" at bounding box center [517, 252] width 96 height 27
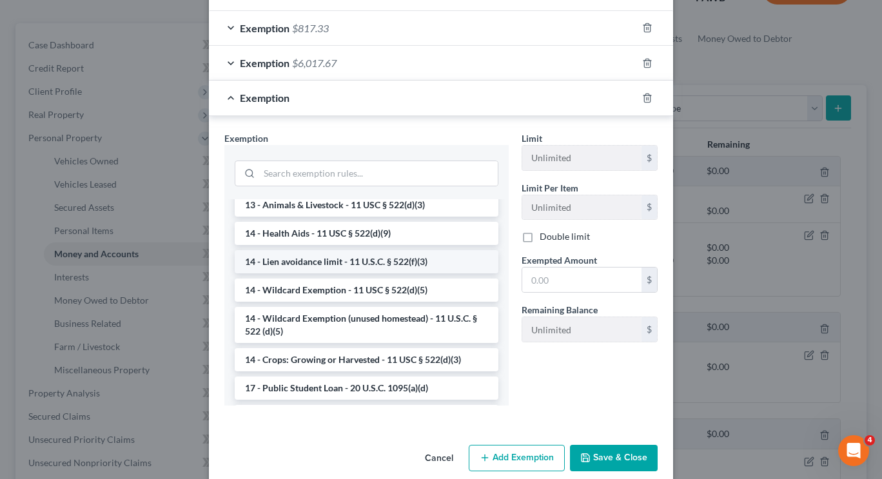
scroll to position [0, 0]
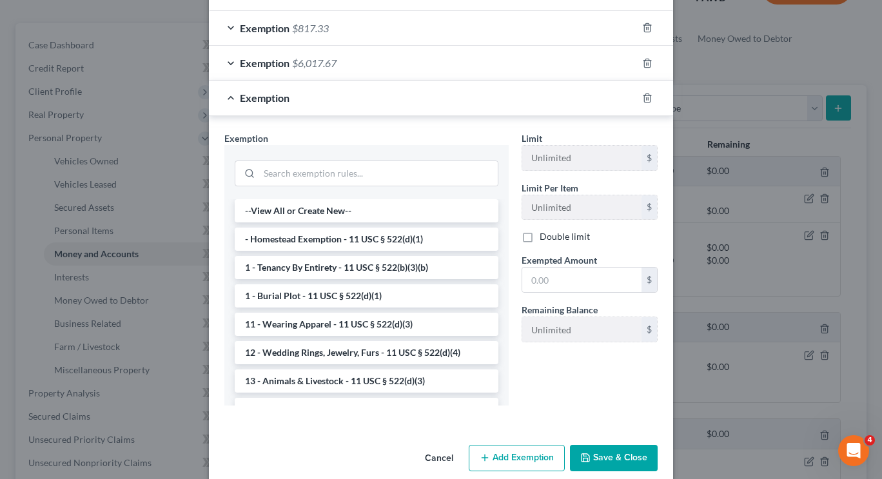
click at [636, 455] on button "Save & Close" at bounding box center [614, 458] width 88 height 27
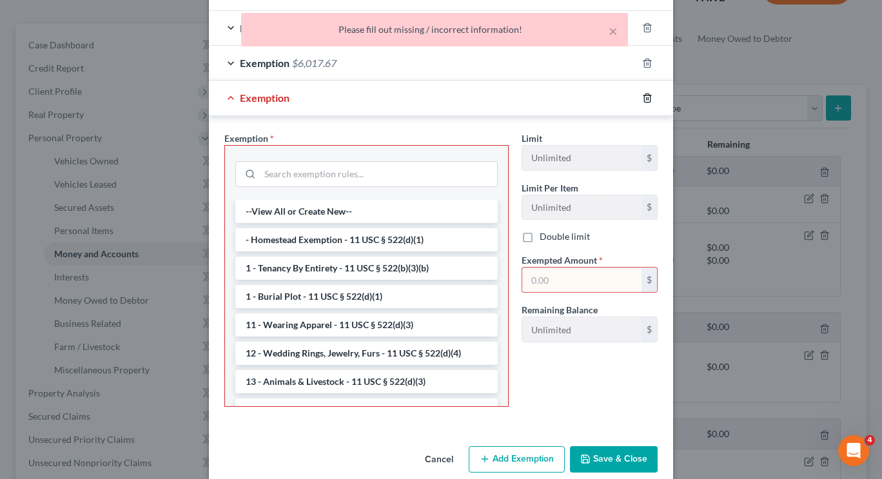
click at [644, 97] on icon "button" at bounding box center [647, 98] width 10 height 10
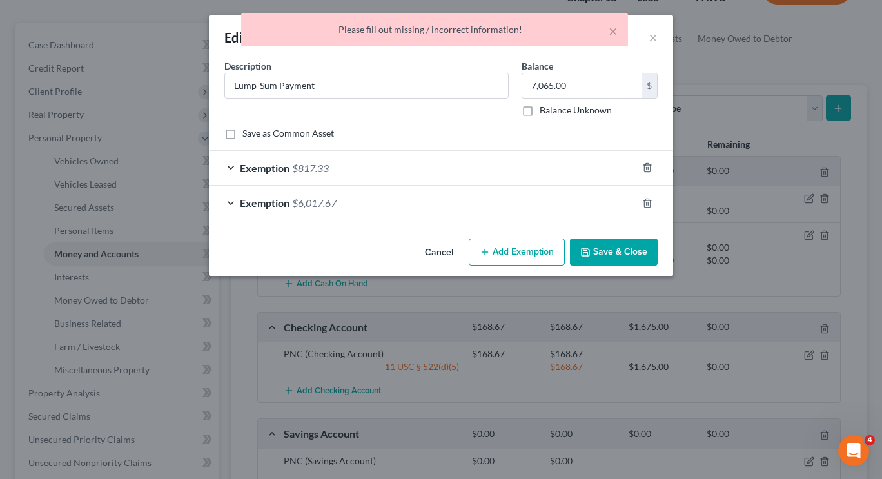
click at [619, 248] on button "Save & Close" at bounding box center [614, 252] width 88 height 27
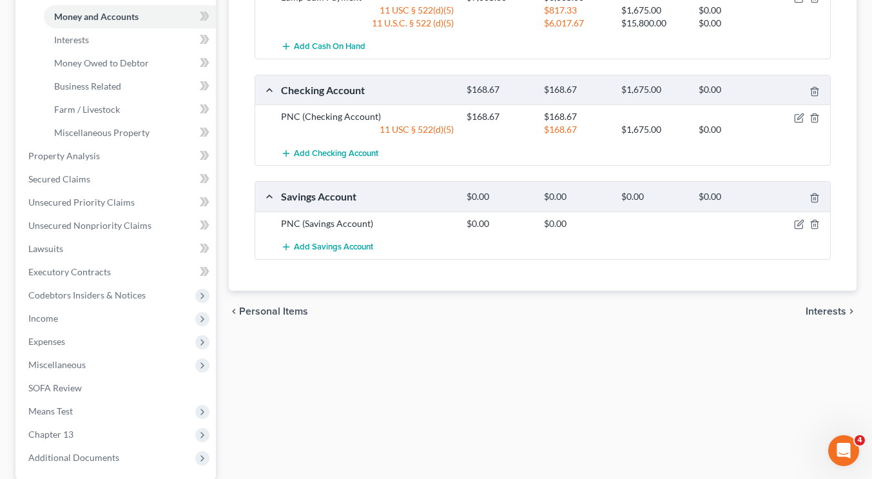
scroll to position [369, 0]
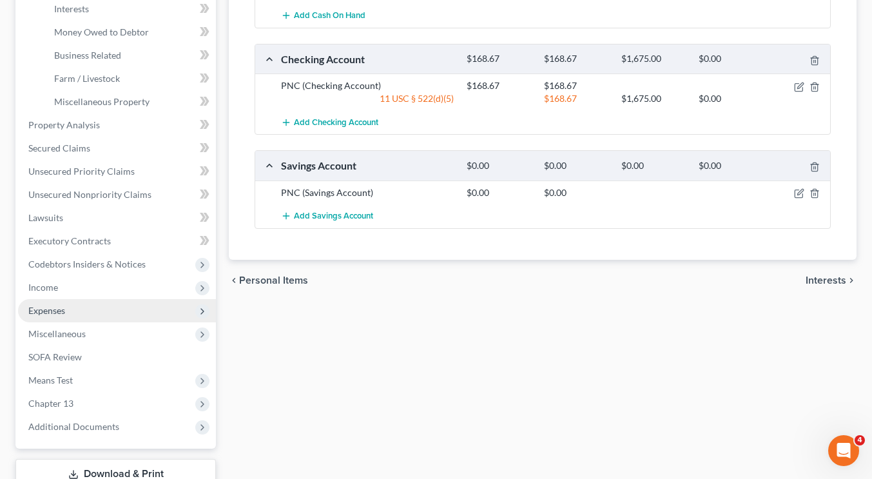
click at [74, 306] on span "Expenses" at bounding box center [117, 310] width 198 height 23
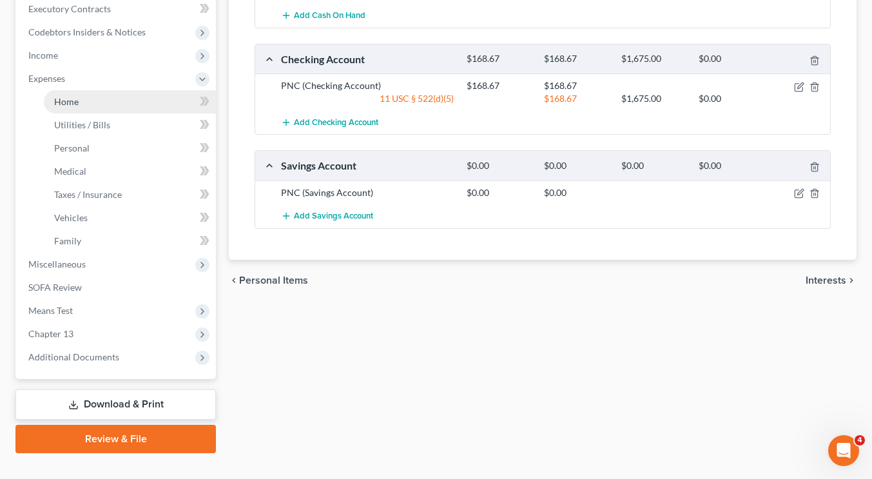
click at [108, 107] on link "Home" at bounding box center [130, 101] width 172 height 23
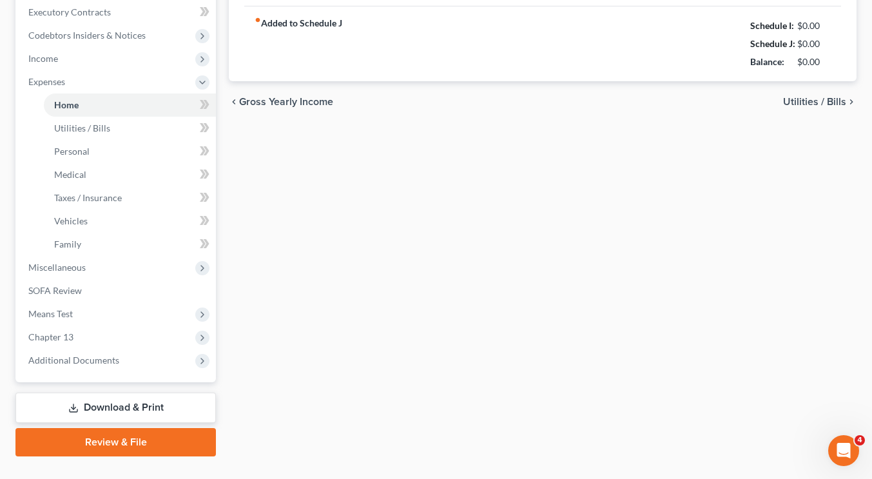
scroll to position [239, 0]
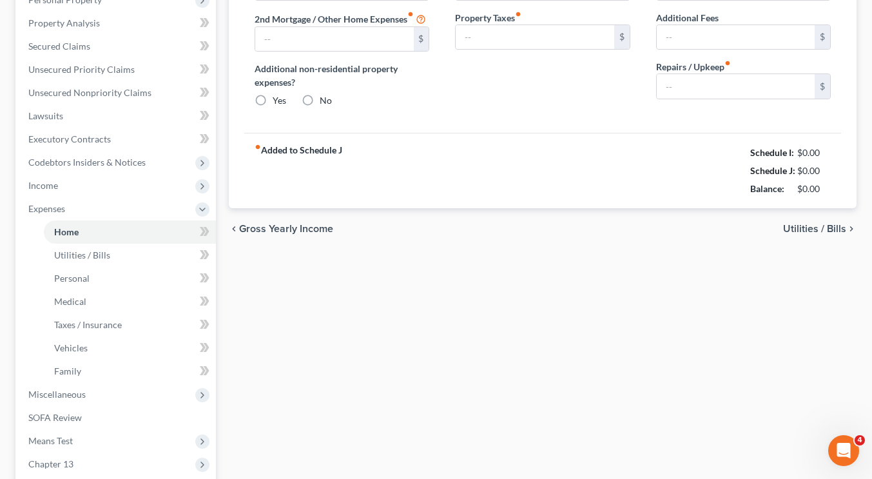
type input "0.00"
radio input "true"
type input "0.00"
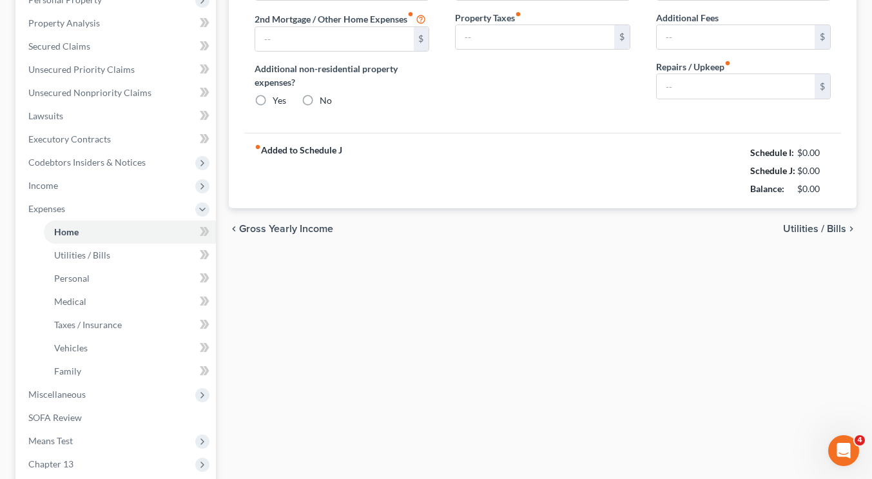
type input "0.00"
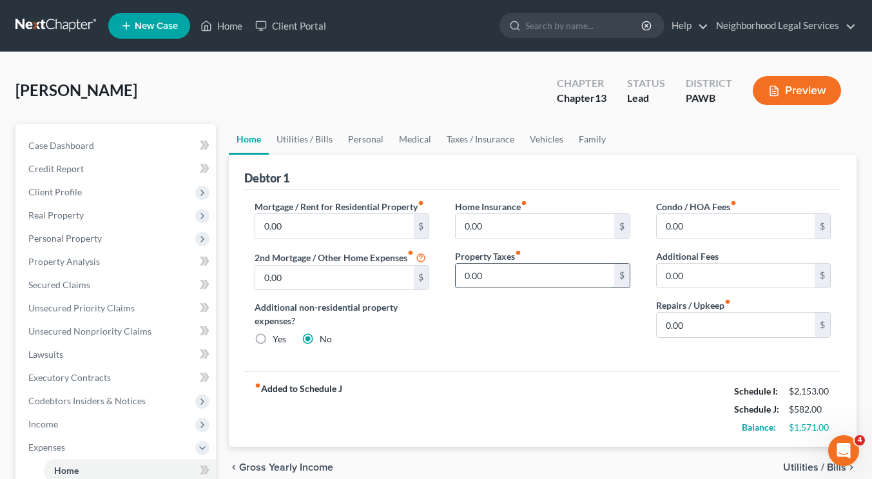
click at [511, 276] on input "0.00" at bounding box center [535, 276] width 158 height 25
click at [522, 359] on div "Mortgage / Rent for Residential Property fiber_manual_record 0.00 $ 2nd Mortgag…" at bounding box center [542, 281] width 597 height 182
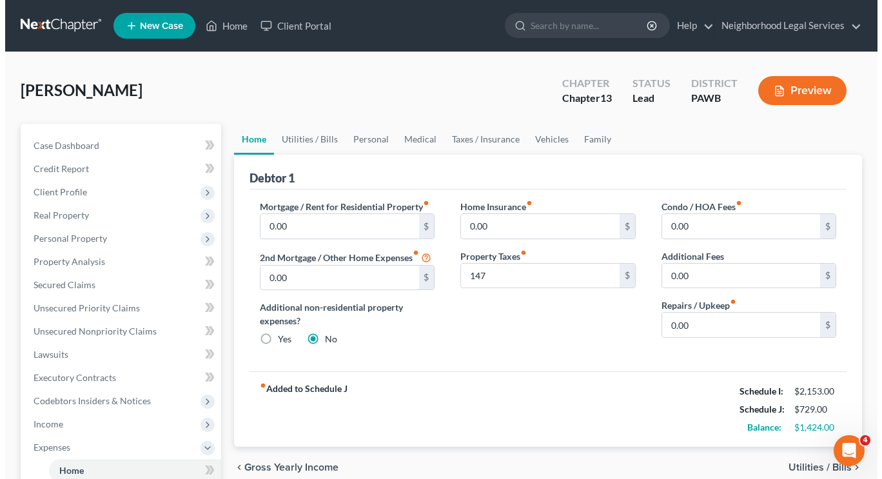
scroll to position [43, 0]
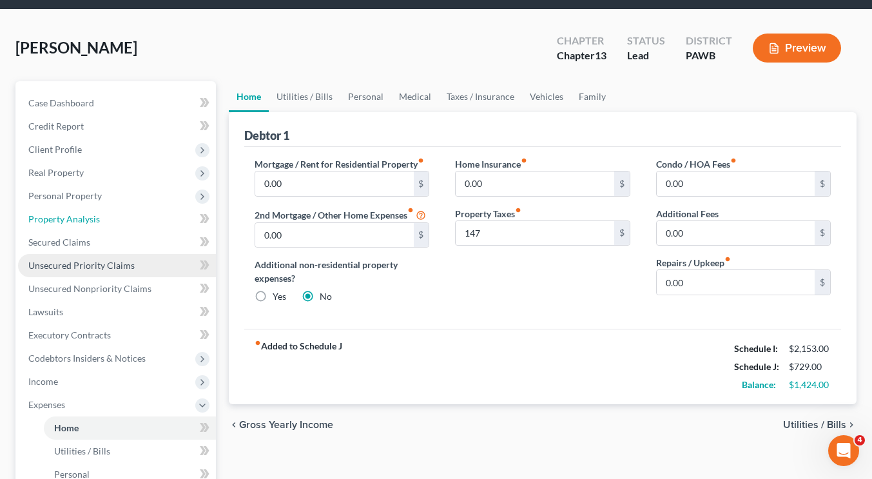
drag, startPoint x: 88, startPoint y: 223, endPoint x: 96, endPoint y: 264, distance: 41.4
click at [88, 223] on span "Property Analysis" at bounding box center [64, 218] width 72 height 11
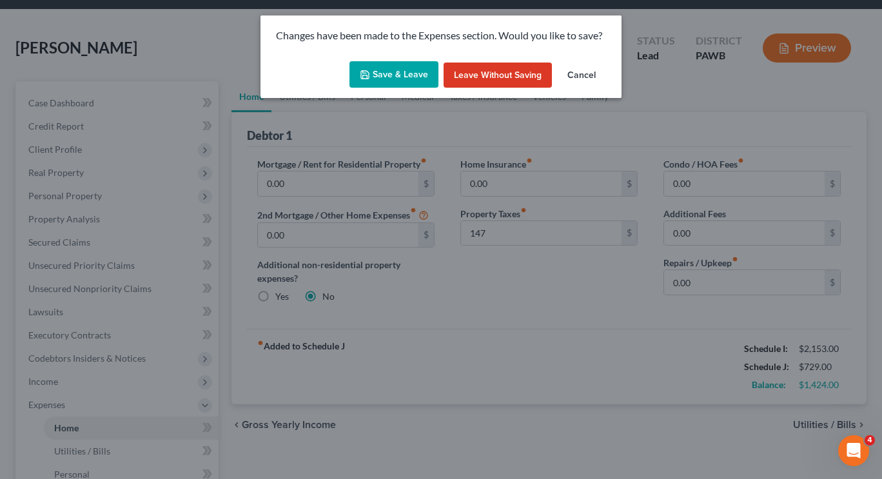
click at [377, 75] on button "Save & Leave" at bounding box center [394, 74] width 89 height 27
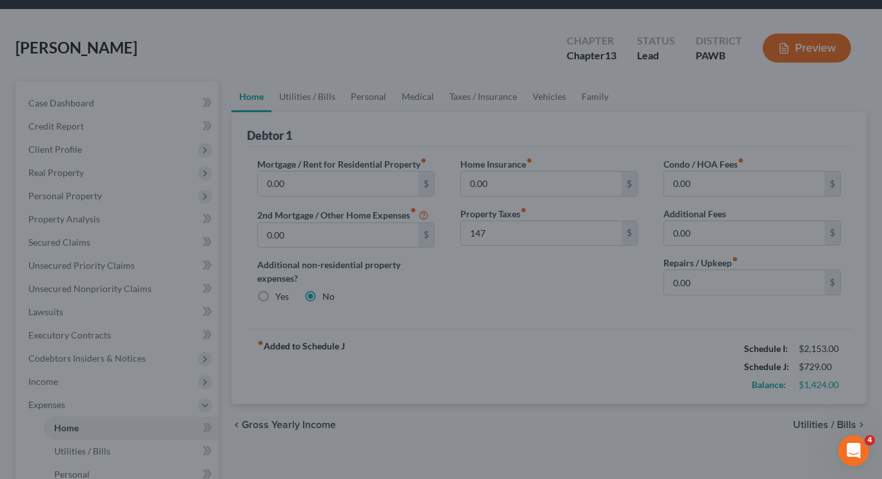
type input "147.00"
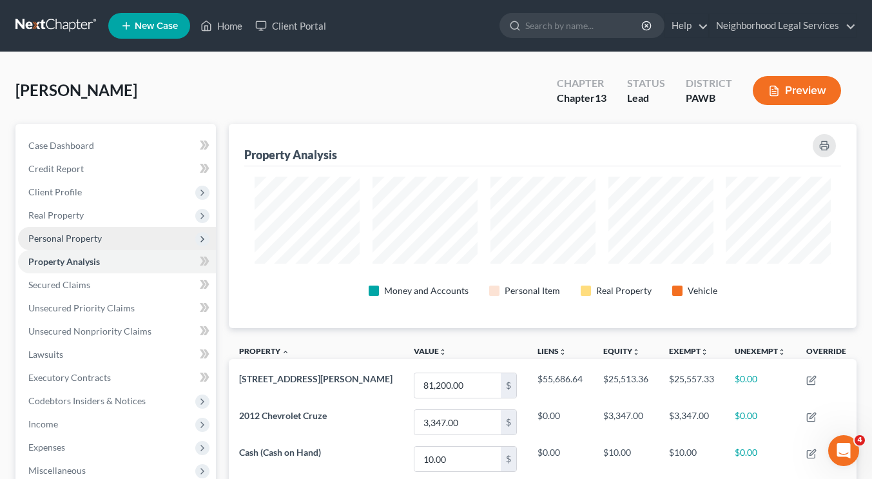
click at [128, 235] on span "Personal Property" at bounding box center [117, 238] width 198 height 23
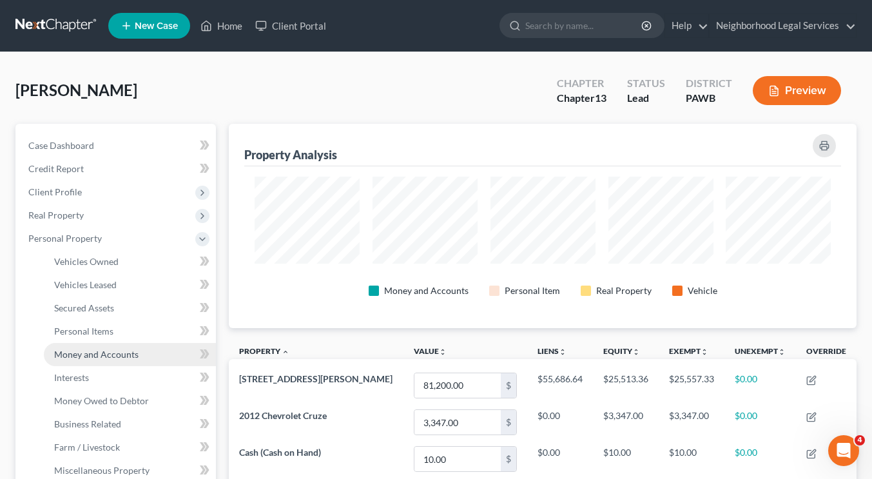
click at [109, 359] on link "Money and Accounts" at bounding box center [130, 354] width 172 height 23
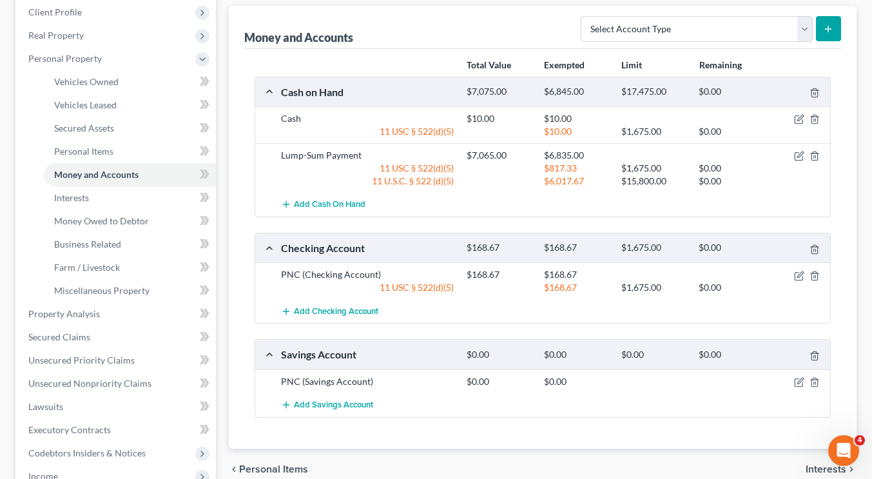
scroll to position [203, 0]
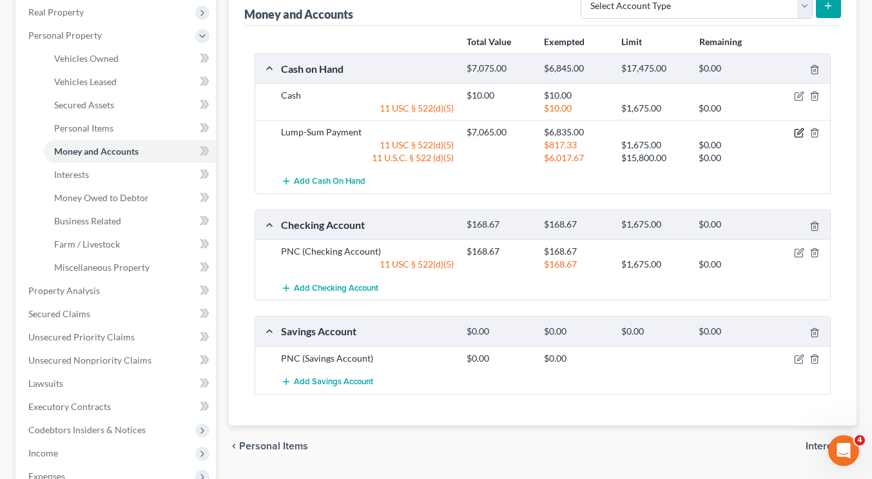
click at [803, 130] on icon "button" at bounding box center [801, 132] width 6 height 6
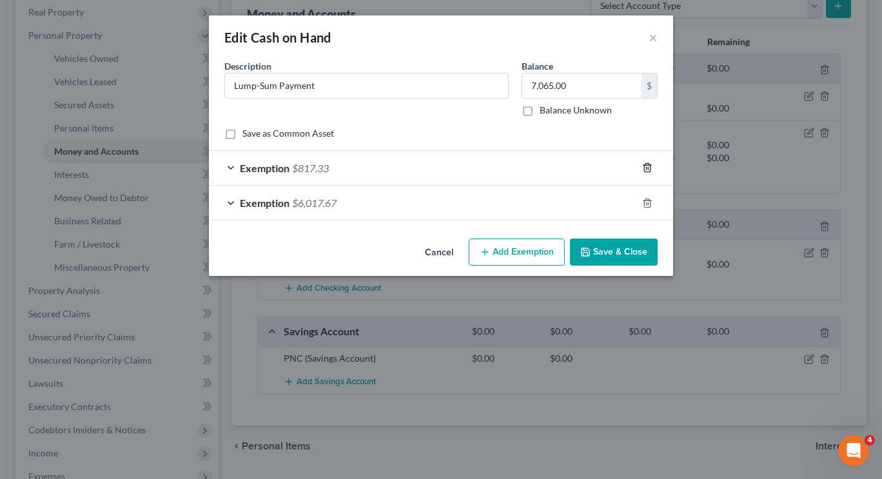
click at [647, 168] on icon "button" at bounding box center [647, 168] width 10 height 10
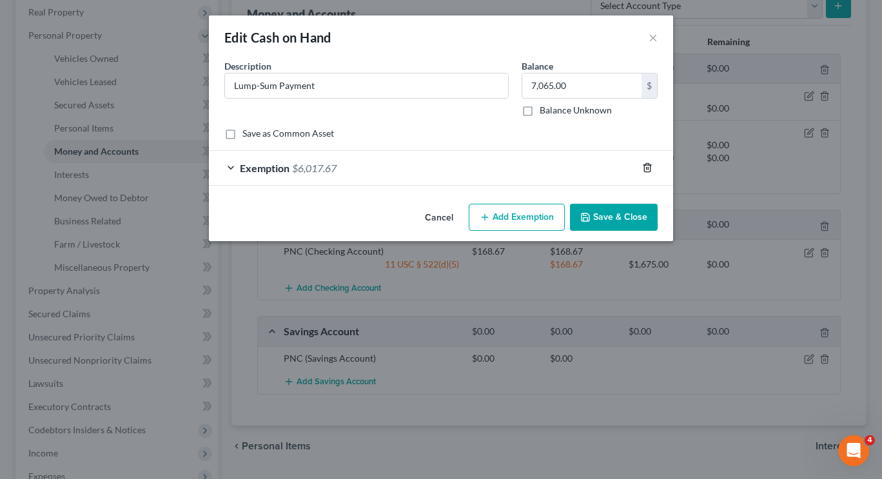
click at [647, 168] on line "button" at bounding box center [647, 169] width 0 height 3
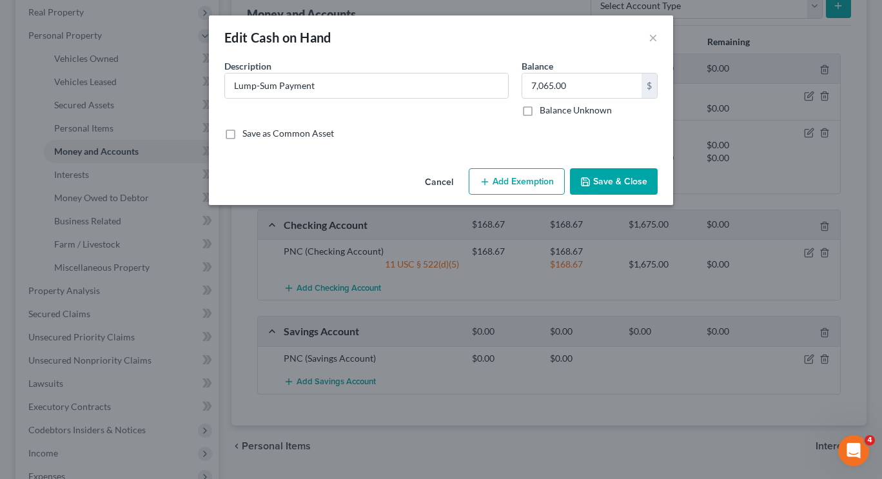
click at [632, 179] on button "Save & Close" at bounding box center [614, 181] width 88 height 27
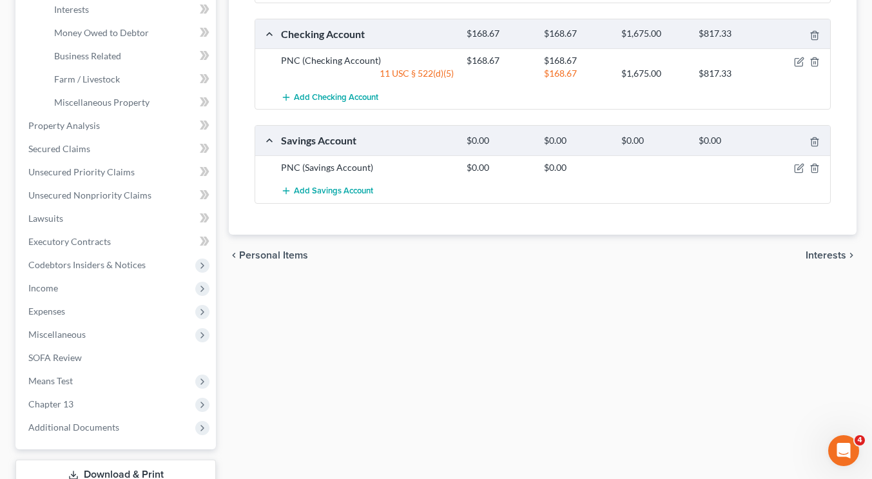
scroll to position [393, 0]
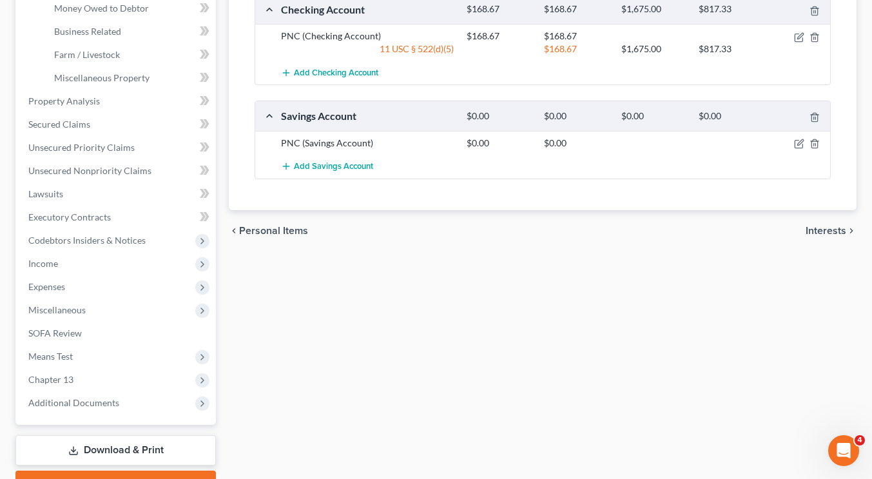
click at [79, 453] on link "Download & Print" at bounding box center [115, 450] width 201 height 30
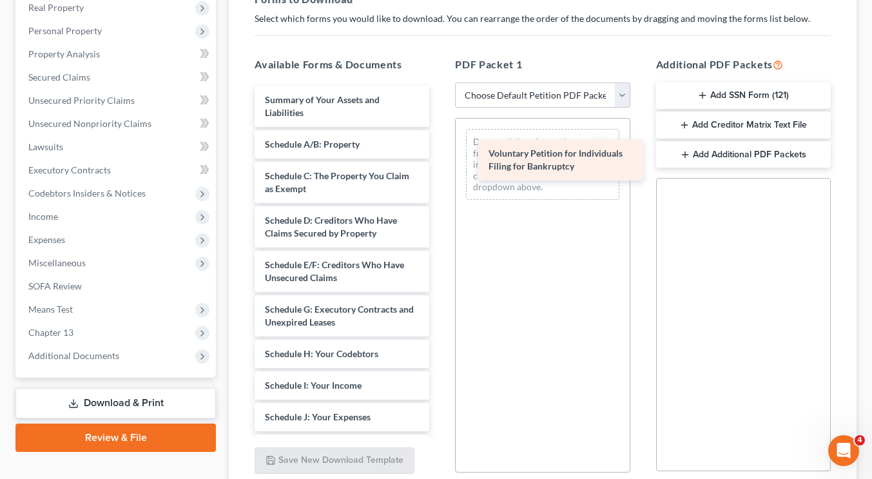
drag, startPoint x: 346, startPoint y: 110, endPoint x: 562, endPoint y: 163, distance: 222.4
click at [440, 163] on div "Voluntary Petition for Individuals Filing for Bankruptcy Voluntary Petition for…" at bounding box center [341, 401] width 195 height 631
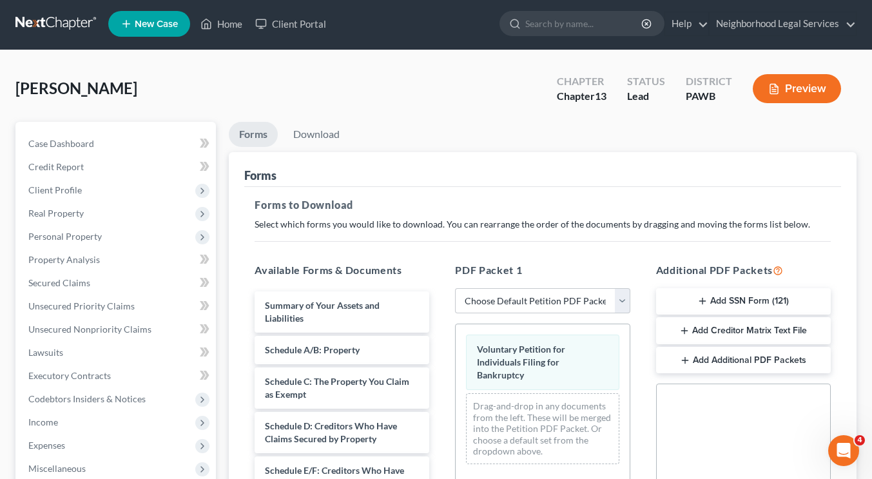
scroll to position [262, 0]
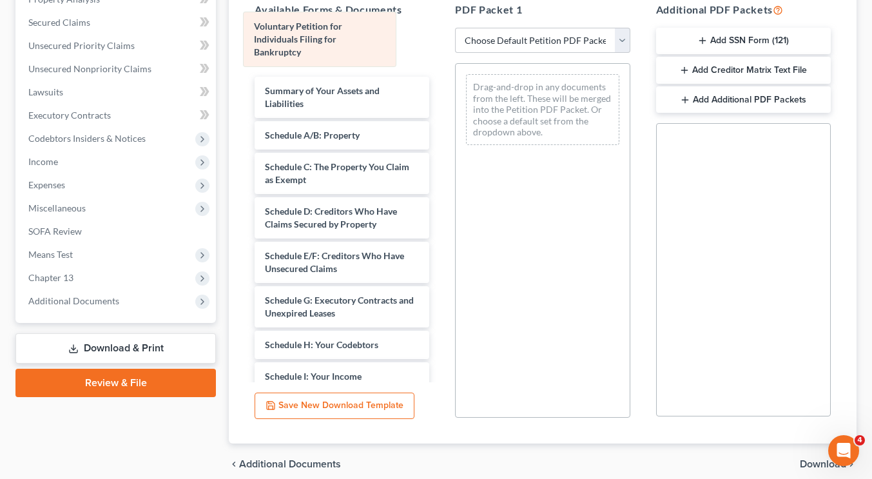
drag, startPoint x: 535, startPoint y: 107, endPoint x: 317, endPoint y: 52, distance: 224.9
click at [456, 64] on div "Voluntary Petition for Individuals Filing for Bankruptcy Voluntary Petition for…" at bounding box center [542, 110] width 173 height 92
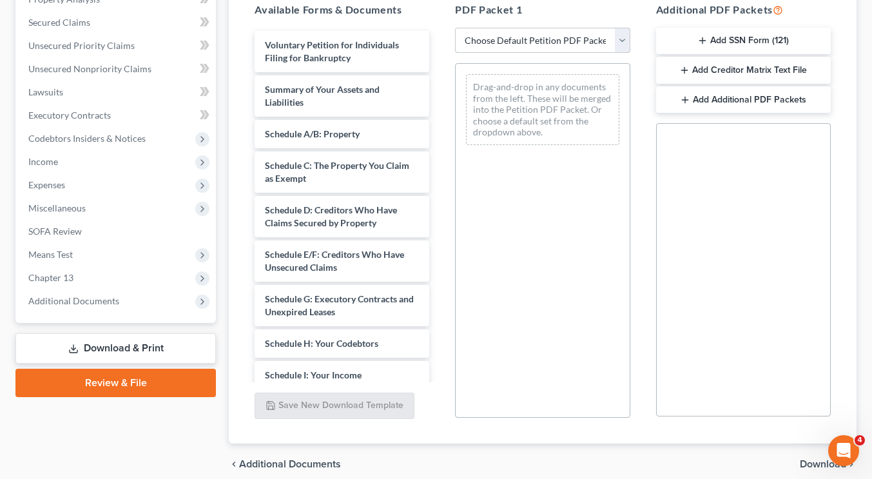
click at [509, 48] on select "Choose Default Petition PDF Packet Complete Bankruptcy Petition (all forms and …" at bounding box center [542, 41] width 175 height 26
select select "0"
click at [455, 28] on select "Choose Default Petition PDF Packet Complete Bankruptcy Petition (all forms and …" at bounding box center [542, 41] width 175 height 26
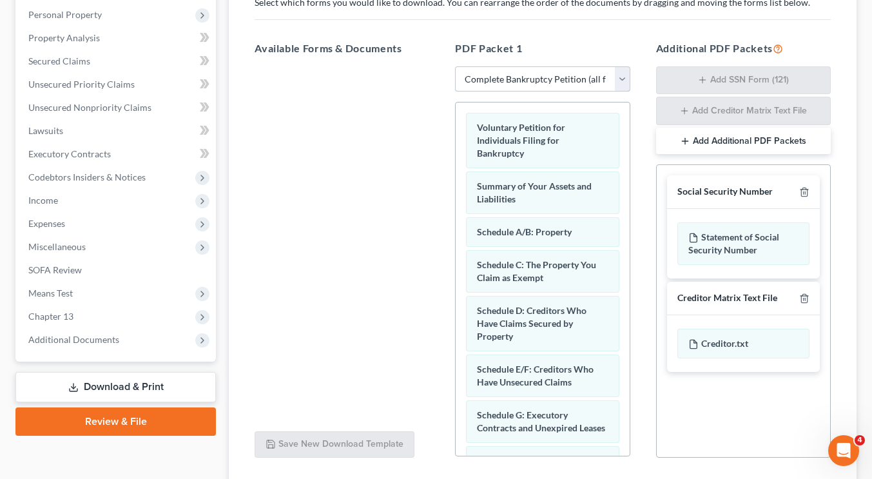
scroll to position [318, 0]
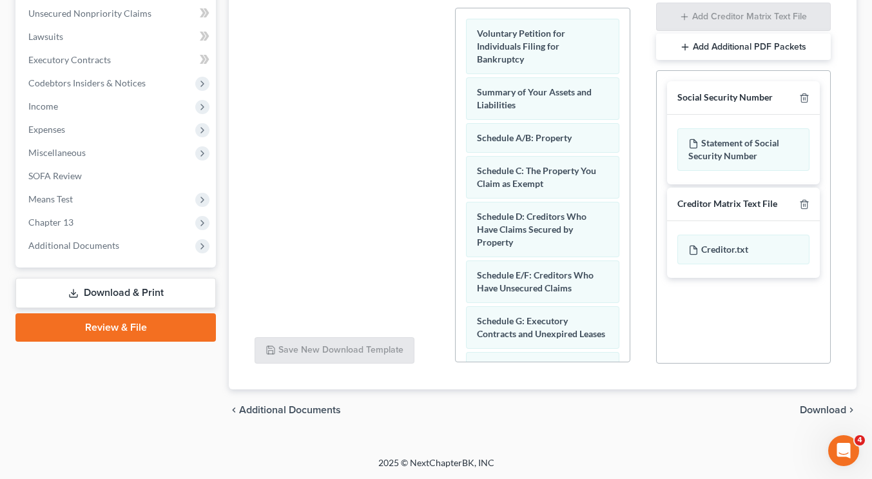
click at [815, 413] on span "Download" at bounding box center [823, 410] width 46 height 10
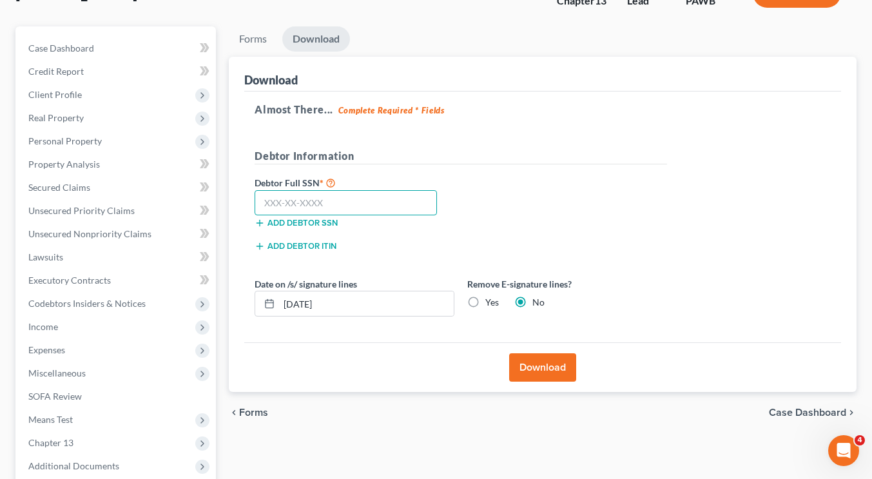
paste input "189-64-9213"
click at [324, 193] on input "189-64-9213" at bounding box center [346, 203] width 182 height 26
type input "189-64-9213"
click at [531, 192] on div "Debtor Full SSN * 189-64-9213 Add debtor SSN" at bounding box center [461, 207] width 426 height 64
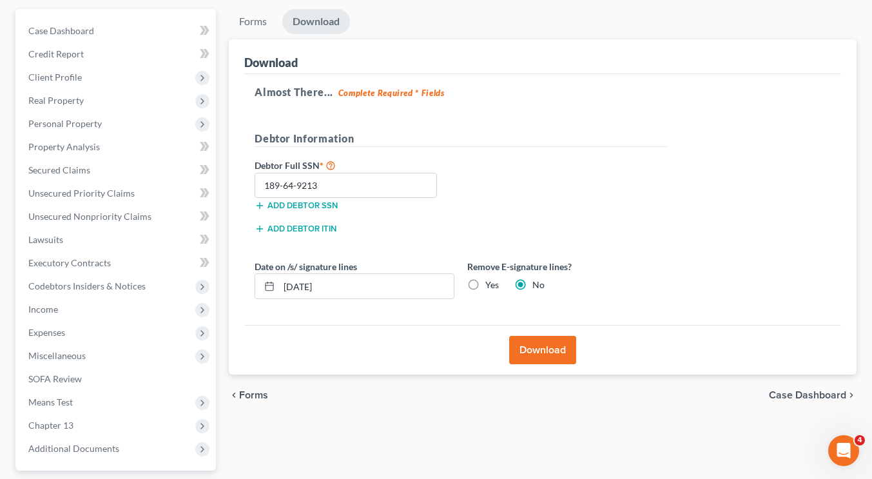
scroll to position [114, 0]
click at [554, 345] on button "Download" at bounding box center [542, 351] width 67 height 28
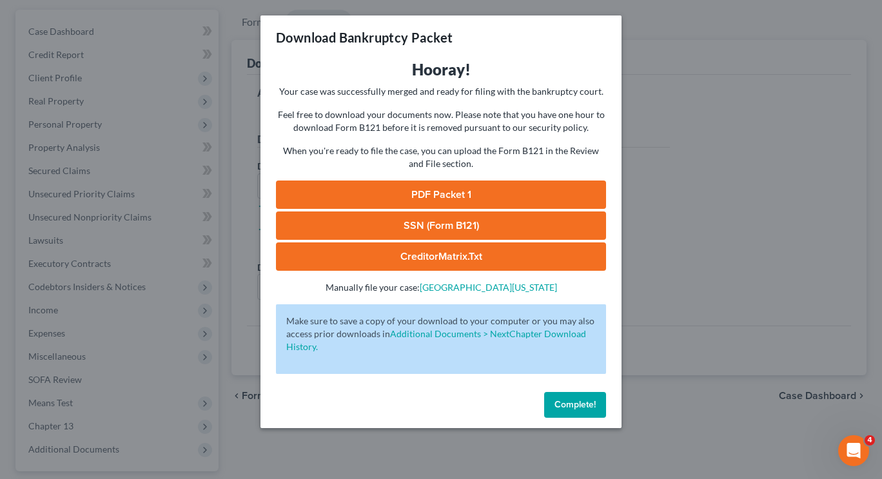
click at [453, 188] on link "PDF Packet 1" at bounding box center [441, 195] width 330 height 28
click at [581, 399] on button "Complete!" at bounding box center [575, 405] width 62 height 26
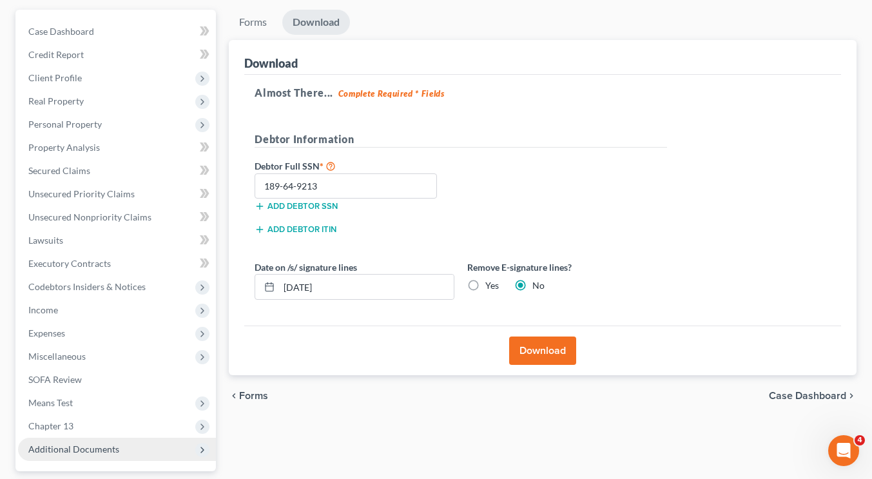
click at [79, 453] on span "Additional Documents" at bounding box center [73, 449] width 91 height 11
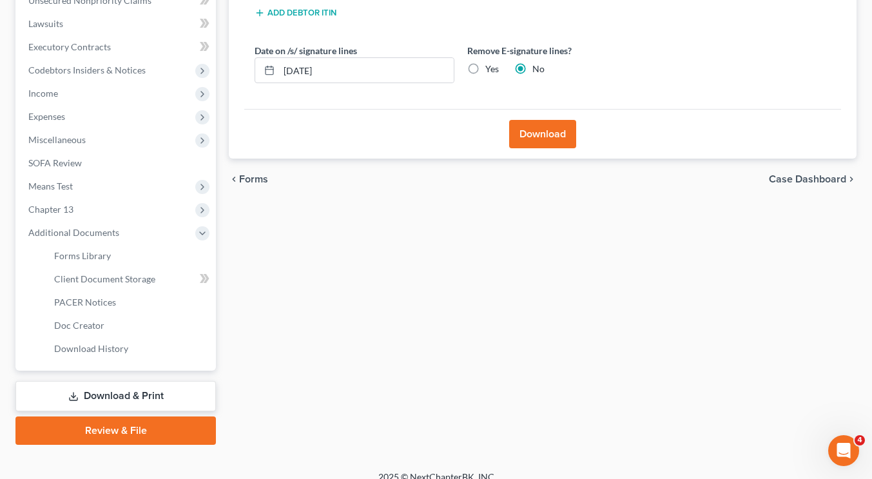
click at [113, 390] on link "Download & Print" at bounding box center [115, 396] width 201 height 30
click at [131, 388] on link "Download & Print" at bounding box center [115, 396] width 201 height 30
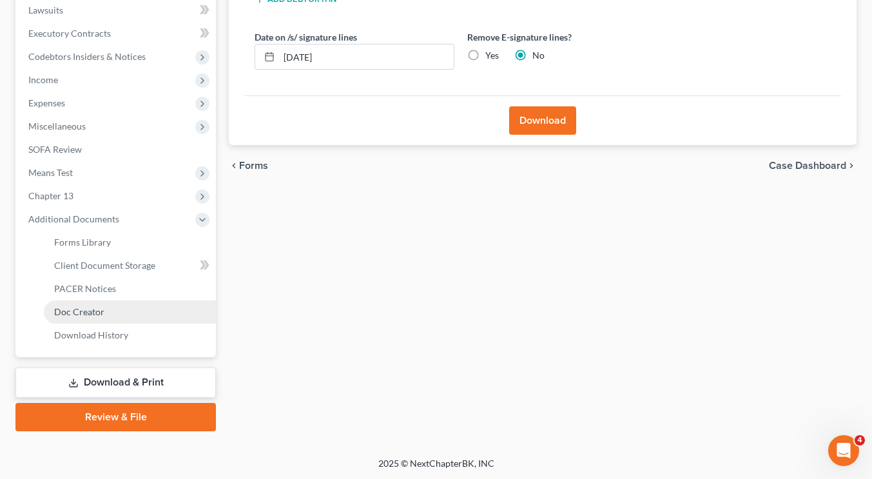
scroll to position [133, 0]
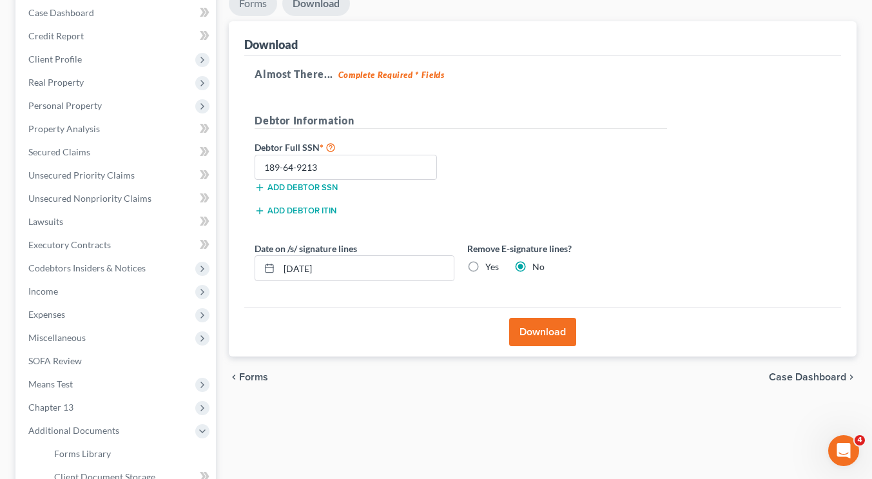
click at [253, 9] on link "Forms" at bounding box center [253, 3] width 48 height 25
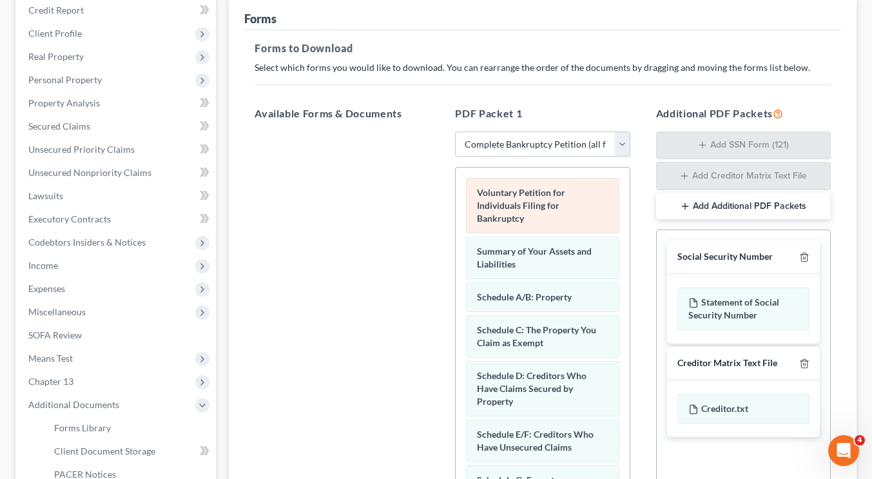
scroll to position [159, 0]
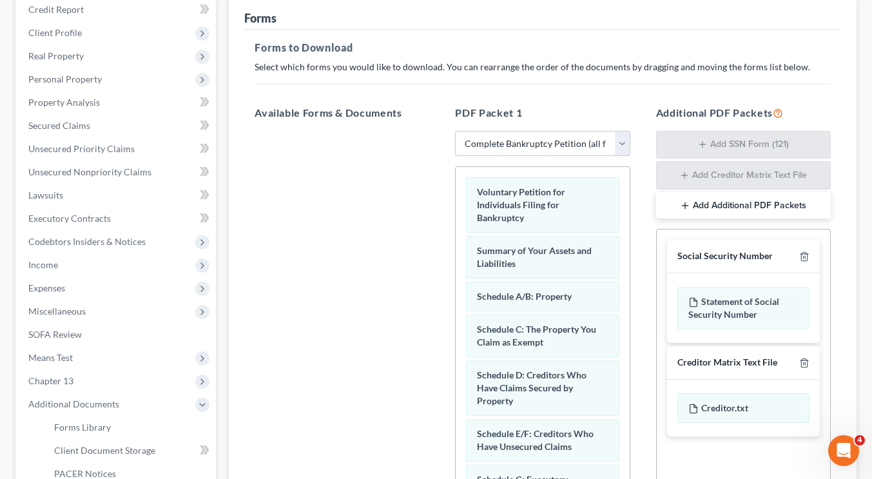
click at [549, 141] on select "Choose Default Petition PDF Packet Complete Bankruptcy Petition (all forms and …" at bounding box center [542, 144] width 175 height 26
select select
click at [455, 131] on select "Choose Default Petition PDF Packet Complete Bankruptcy Petition (all forms and …" at bounding box center [542, 144] width 175 height 26
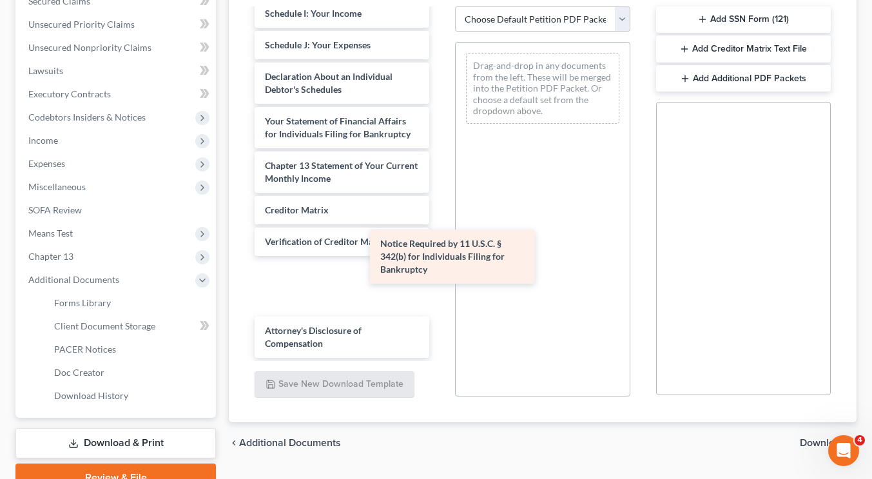
scroll to position [296, 0]
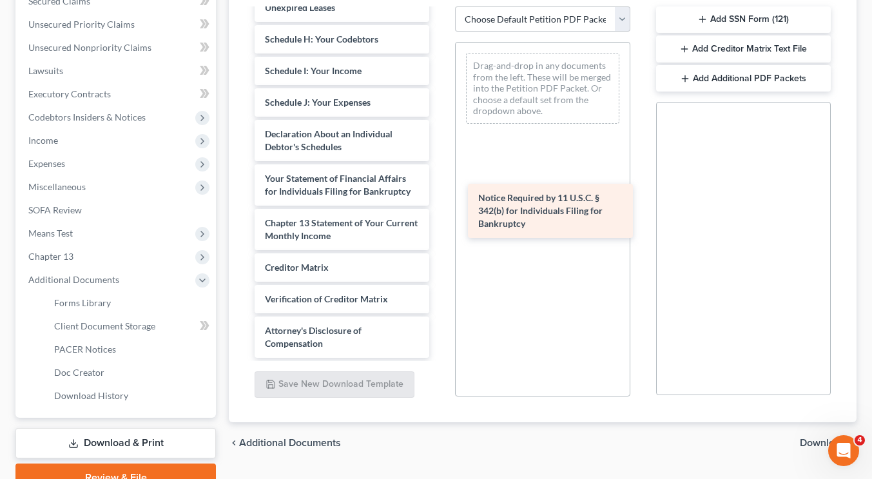
drag, startPoint x: 350, startPoint y: 279, endPoint x: 564, endPoint y: 209, distance: 224.5
click at [440, 209] on div "Notice Required by 11 U.S.C. § 342(b) for Individuals Filing for Bankruptcy Vol…" at bounding box center [341, 42] width 195 height 631
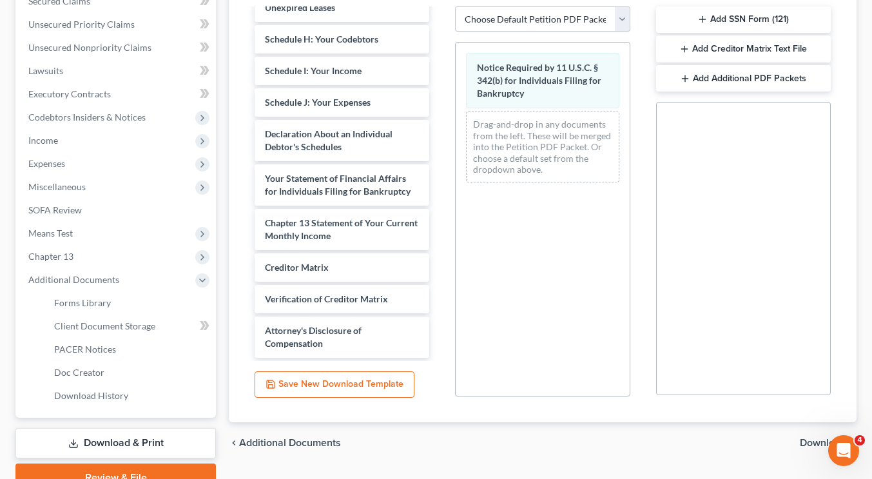
scroll to position [344, 0]
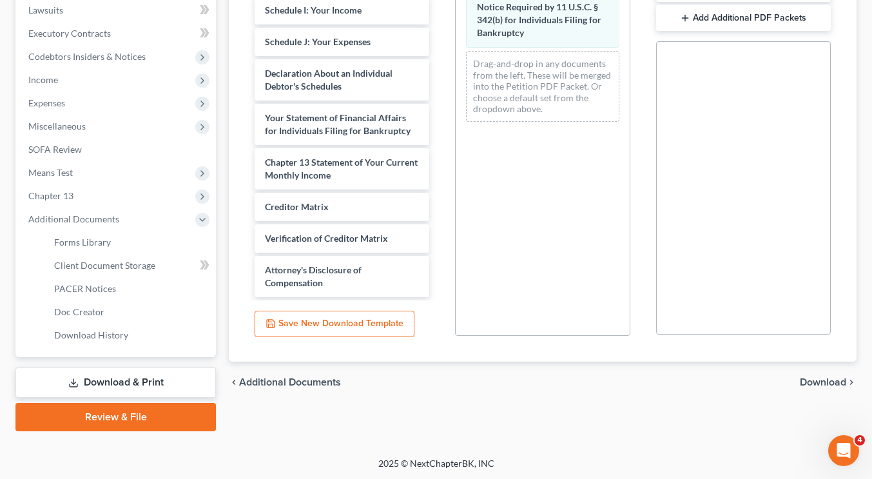
click at [844, 379] on span "Download" at bounding box center [823, 382] width 46 height 10
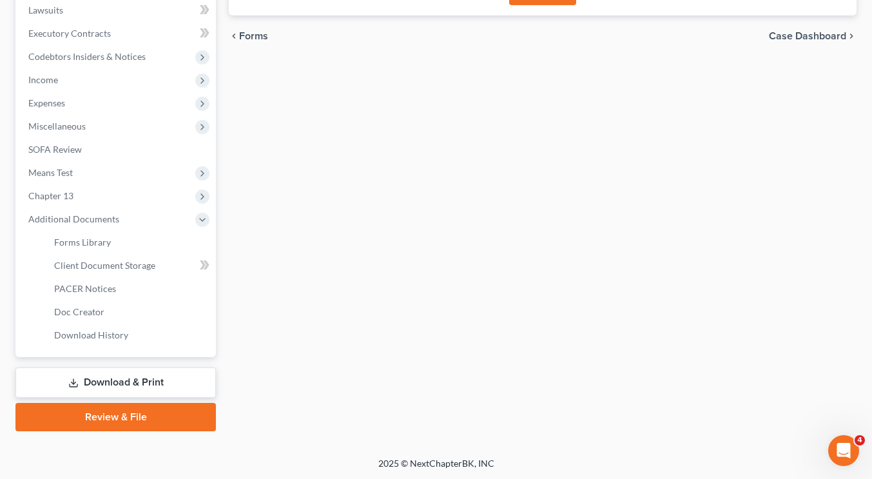
scroll to position [80, 0]
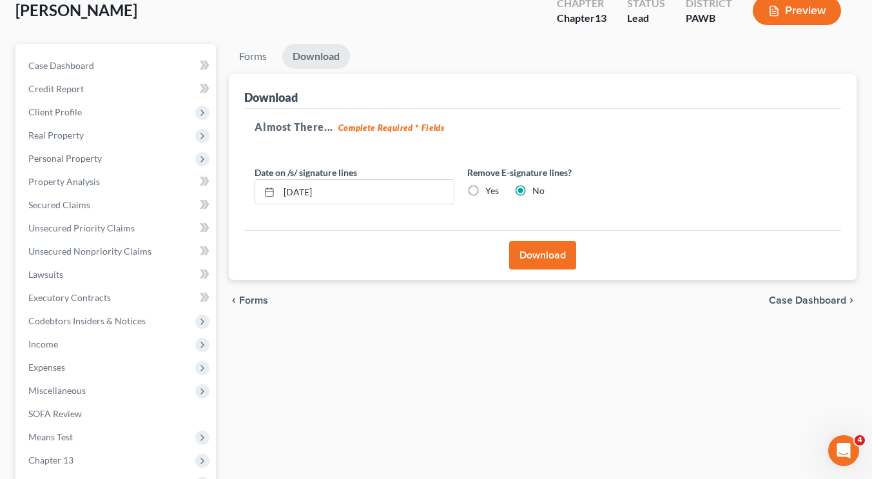
click at [539, 254] on button "Download" at bounding box center [542, 255] width 67 height 28
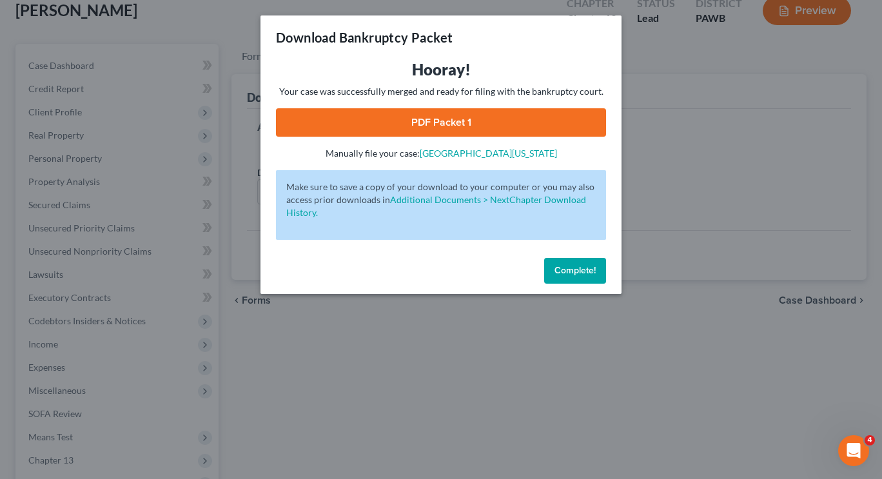
click at [446, 122] on link "PDF Packet 1" at bounding box center [441, 122] width 330 height 28
click at [564, 279] on button "Complete!" at bounding box center [575, 271] width 62 height 26
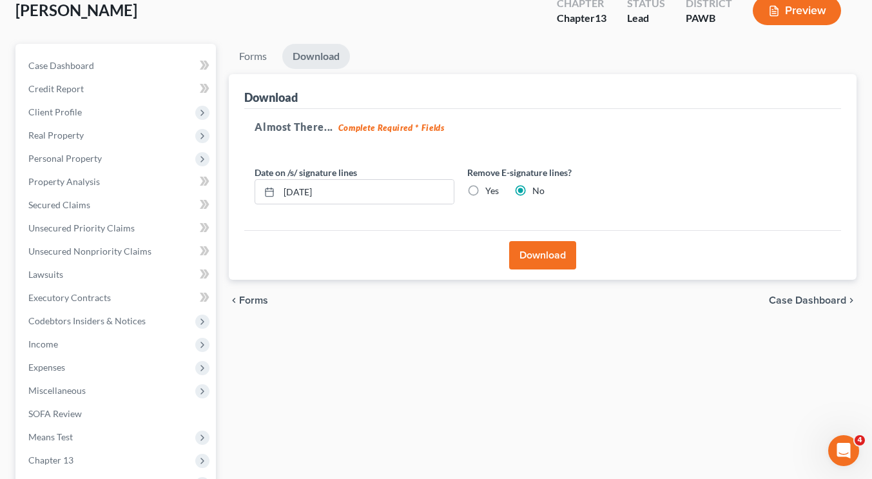
click at [513, 357] on div "Forms Download Forms Forms to Download Select which forms you would like to dow…" at bounding box center [542, 370] width 641 height 652
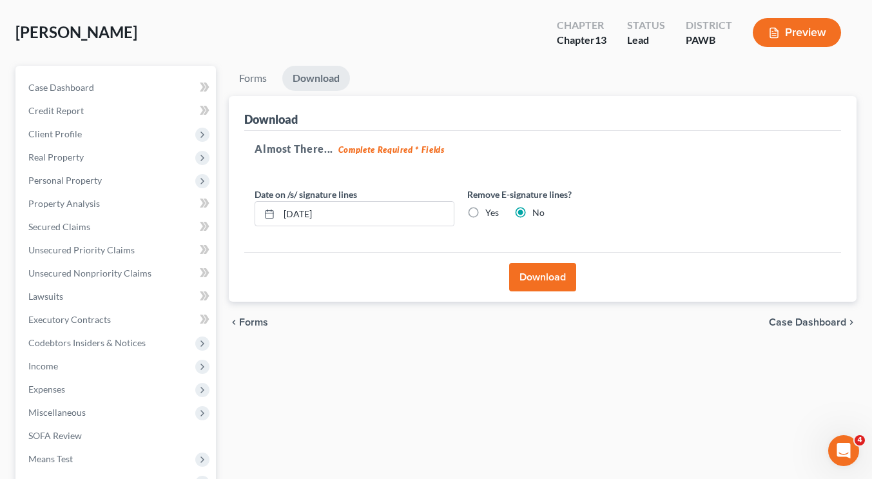
scroll to position [57, 0]
